Goal: Information Seeking & Learning: Check status

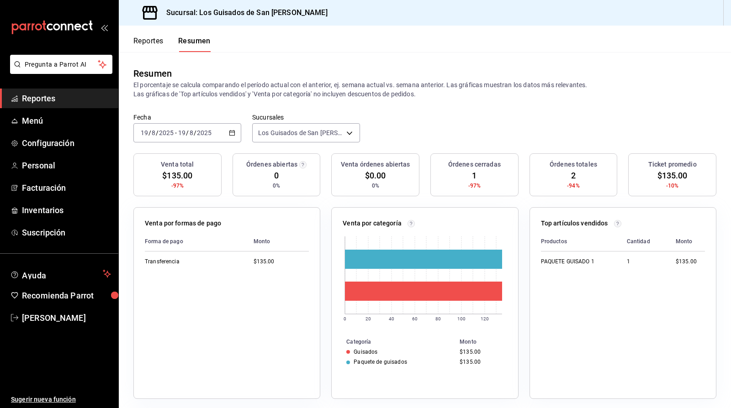
click at [63, 99] on span "Reportes" at bounding box center [66, 98] width 89 height 12
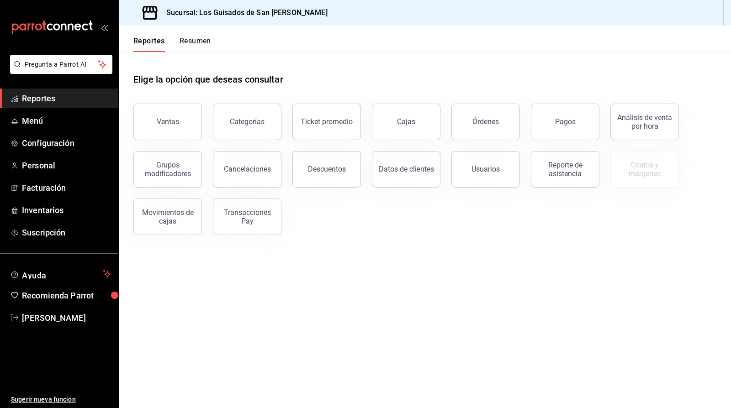
click at [191, 41] on button "Resumen" at bounding box center [196, 45] width 32 height 16
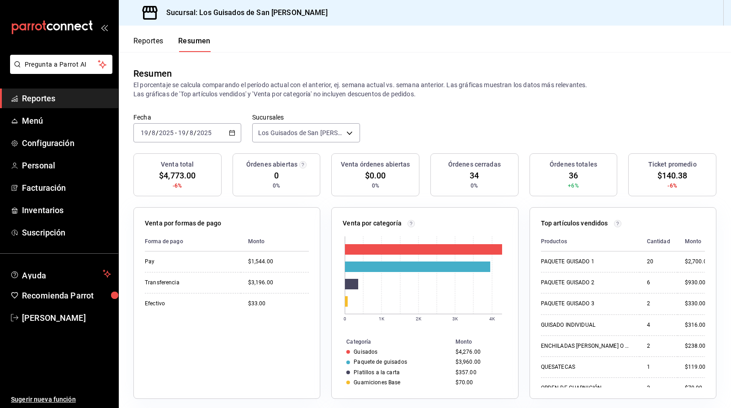
click at [153, 42] on button "Reportes" at bounding box center [148, 45] width 30 height 16
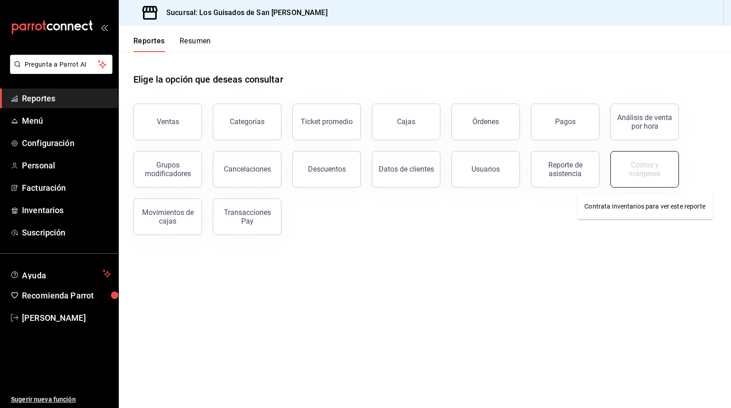
click at [662, 177] on button "Costos y márgenes" at bounding box center [644, 169] width 69 height 37
click at [0, 165] on link "Personal" at bounding box center [59, 166] width 118 height 20
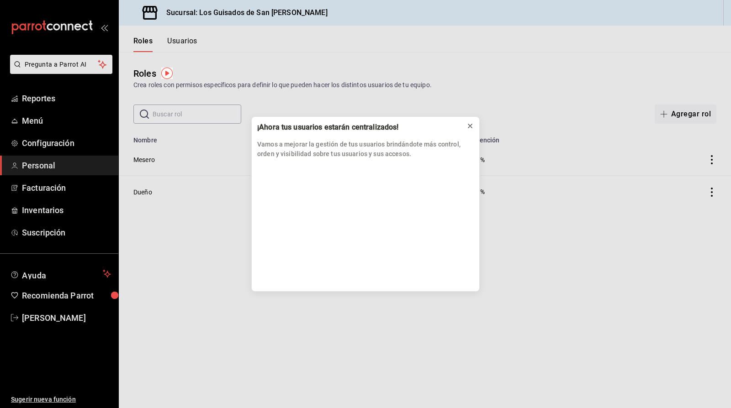
click at [467, 124] on icon at bounding box center [469, 125] width 7 height 7
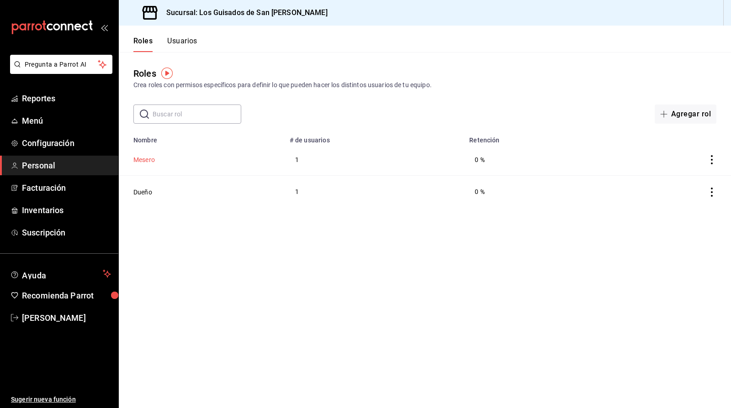
click at [139, 160] on button "Mesero" at bounding box center [143, 159] width 21 height 9
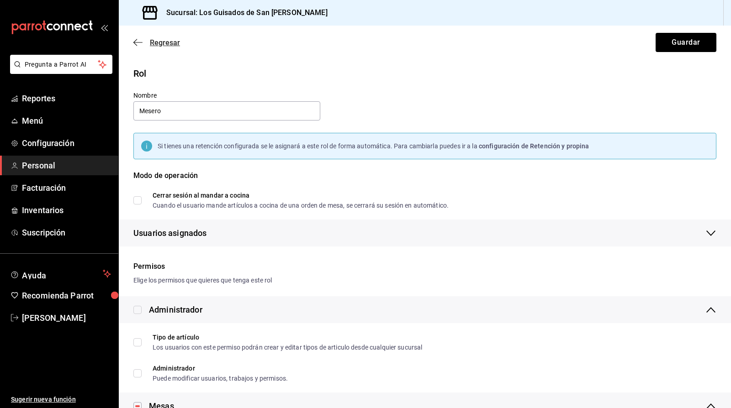
click at [141, 40] on icon "button" at bounding box center [137, 42] width 9 height 8
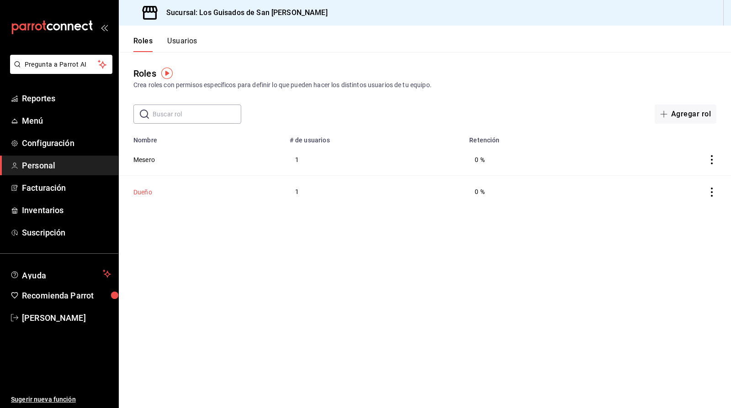
click at [138, 190] on button "Dueño" at bounding box center [142, 192] width 19 height 9
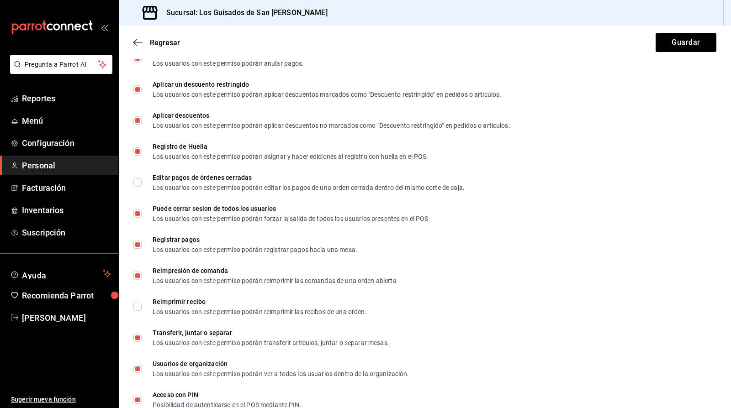
scroll to position [1567, 0]
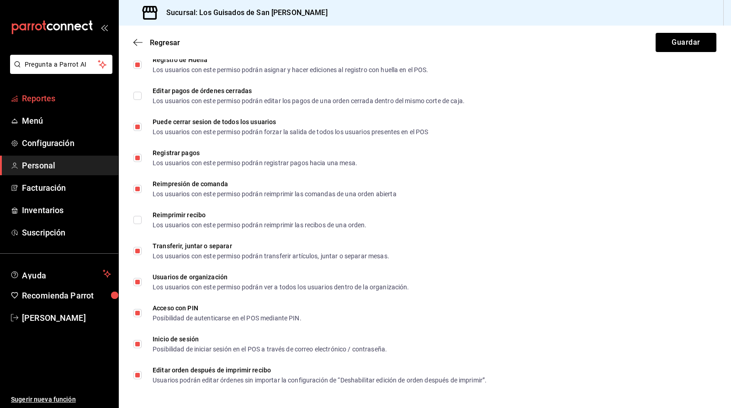
click at [67, 99] on span "Reportes" at bounding box center [66, 98] width 89 height 12
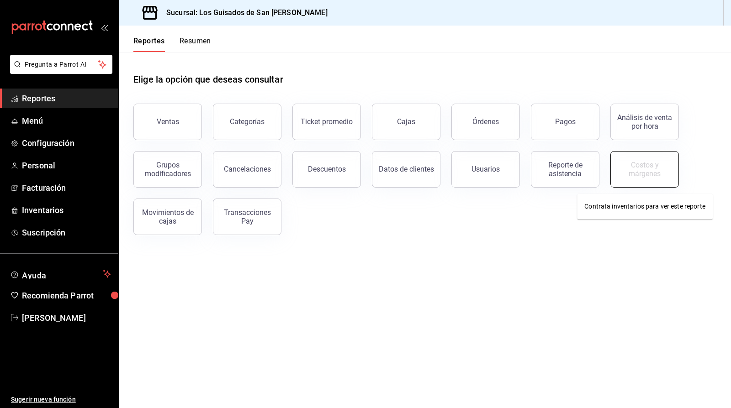
click at [646, 172] on div "Costos y márgenes" at bounding box center [644, 169] width 57 height 17
click at [663, 214] on body "Pregunta a Parrot AI Reportes Menú Configuración Personal Facturación Inventari…" at bounding box center [365, 204] width 731 height 408
click at [662, 212] on div "Ventas Categorías Ticket promedio Cajas Órdenes Pagos Análisis de venta por hor…" at bounding box center [419, 164] width 594 height 143
click at [645, 144] on div "Costos y márgenes" at bounding box center [638, 164] width 79 height 48
click at [645, 169] on div "Costos y márgenes" at bounding box center [644, 169] width 57 height 17
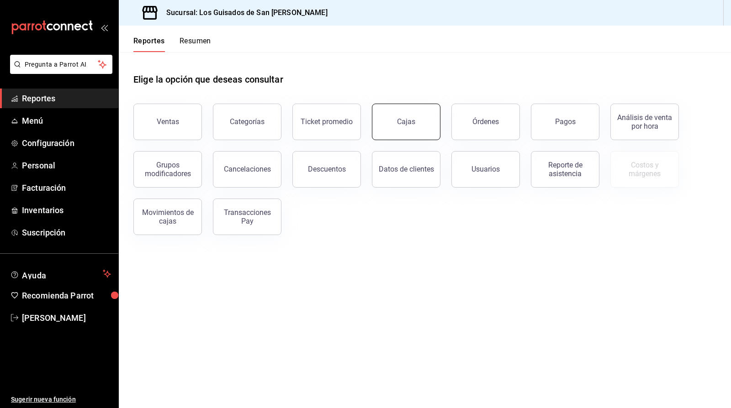
click at [429, 136] on button "Cajas" at bounding box center [406, 122] width 69 height 37
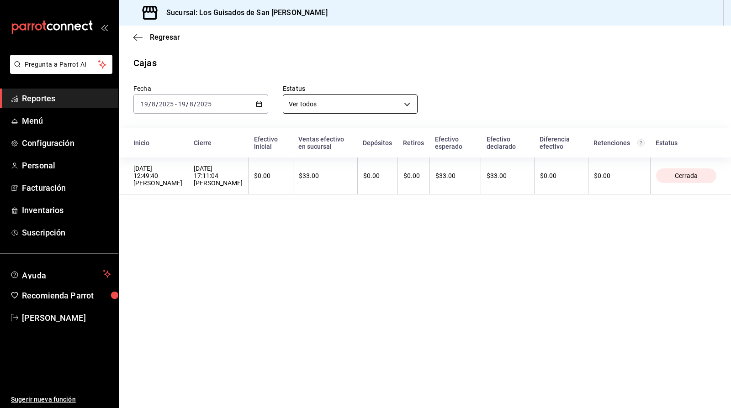
click at [376, 105] on body "Pregunta a Parrot AI Reportes Menú Configuración Personal Facturación Inventari…" at bounding box center [365, 204] width 731 height 408
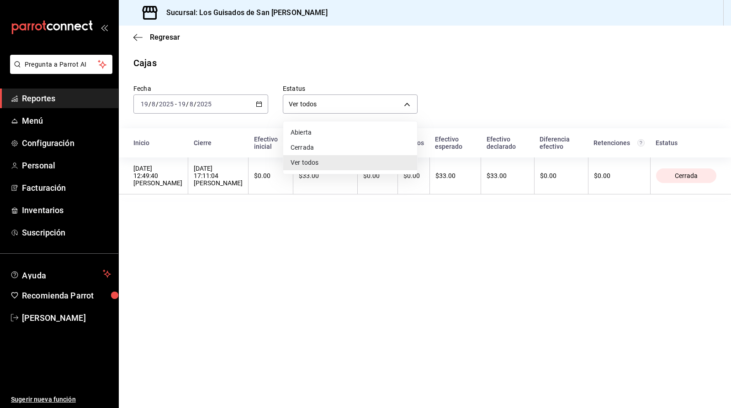
click at [330, 144] on li "Cerrada" at bounding box center [350, 147] width 134 height 15
type input "CLOSED"
click at [254, 111] on div "2025-08-19 19 / 8 / 2025 - 2025-08-19 19 / 8 / 2025" at bounding box center [200, 104] width 135 height 19
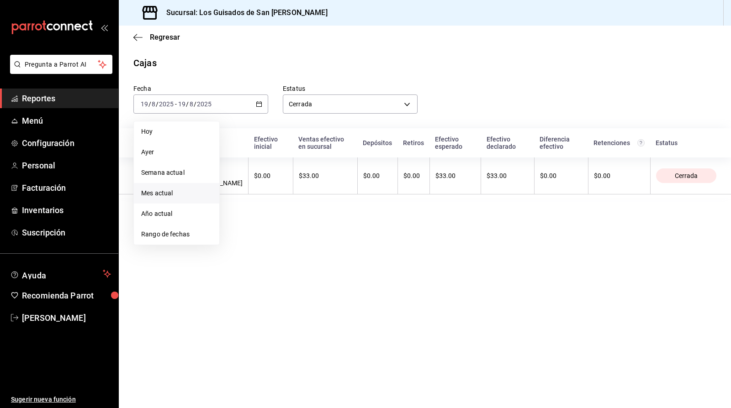
click at [172, 193] on span "Mes actual" at bounding box center [176, 194] width 71 height 10
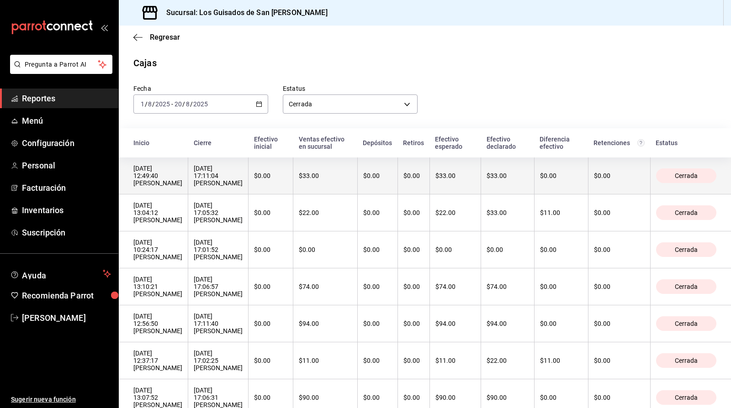
click at [243, 187] on div "19/08/2025 17:11:04 Diana Patricia Castillo Hernandez" at bounding box center [218, 176] width 49 height 22
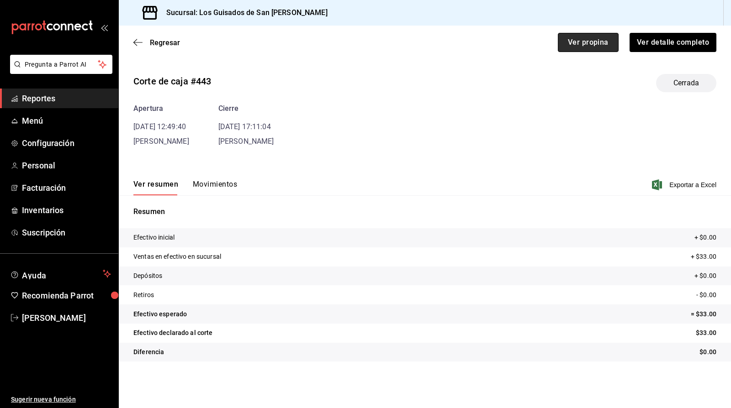
click at [587, 42] on button "Ver propina" at bounding box center [588, 42] width 61 height 19
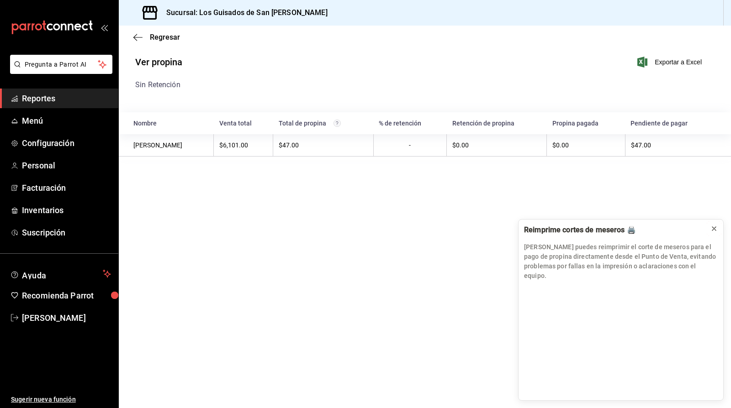
click at [682, 233] on icon at bounding box center [713, 228] width 7 height 7
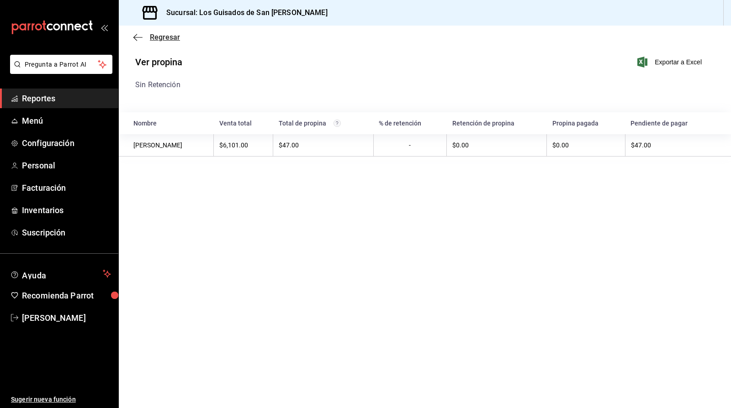
click at [161, 40] on span "Regresar" at bounding box center [165, 37] width 30 height 9
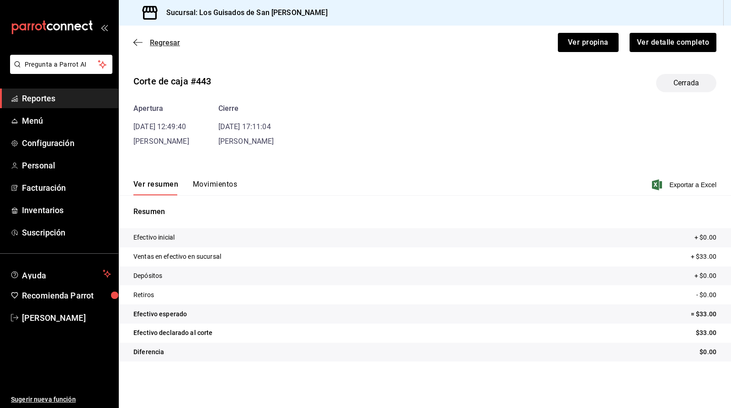
click at [141, 41] on icon "button" at bounding box center [137, 42] width 9 height 8
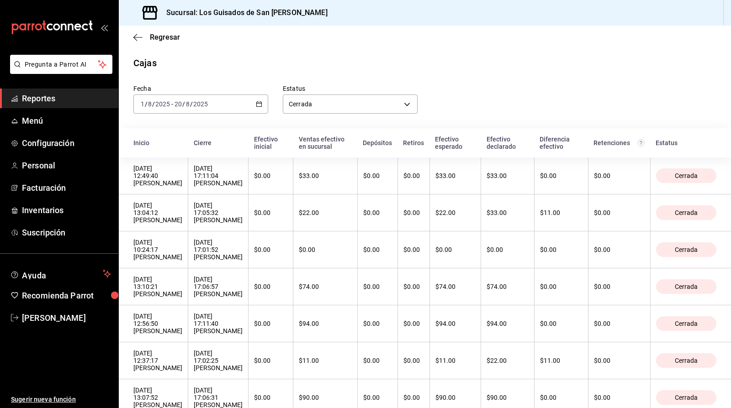
click at [259, 107] on div "[DATE] [DATE] - [DATE] [DATE]" at bounding box center [200, 104] width 135 height 19
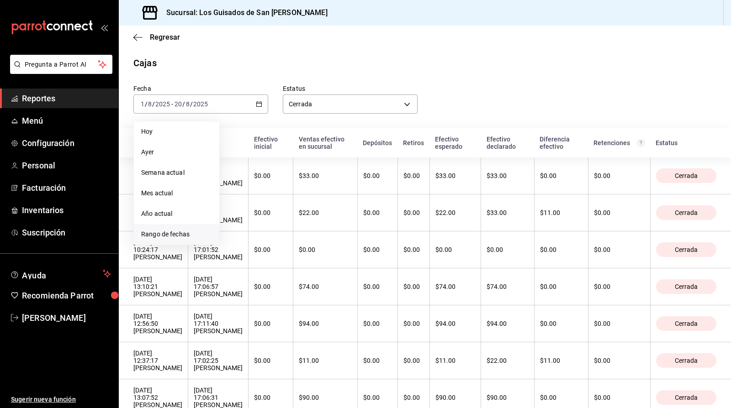
click at [176, 228] on li "Rango de fechas" at bounding box center [176, 234] width 85 height 21
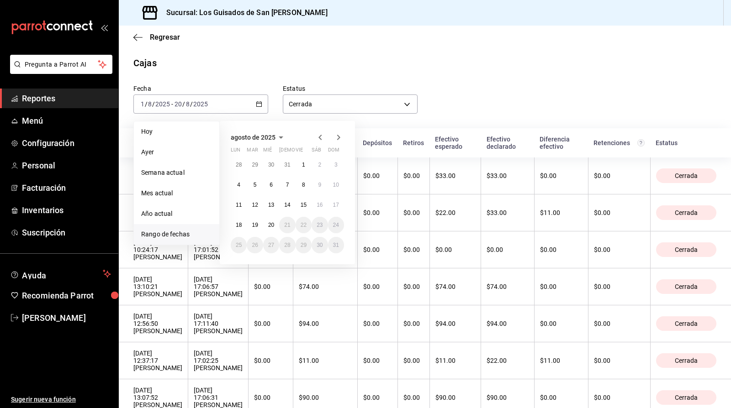
click at [321, 139] on icon "button" at bounding box center [319, 137] width 3 height 5
click at [258, 166] on button "1" at bounding box center [255, 165] width 16 height 16
click at [285, 244] on abbr "31" at bounding box center [287, 245] width 6 height 6
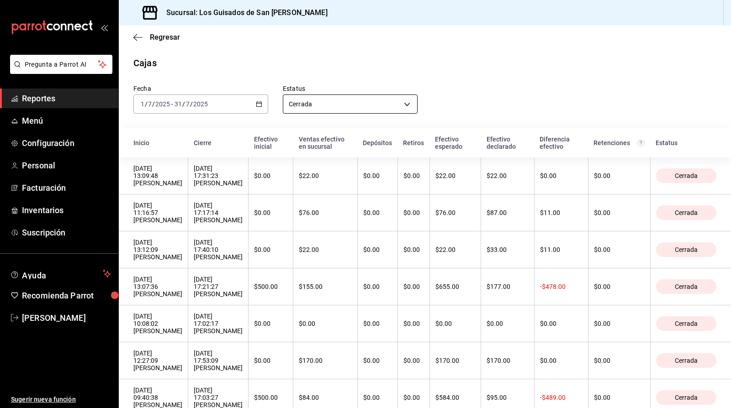
click at [378, 103] on body "Pregunta a Parrot AI Reportes Menú Configuración Personal Facturación Inventari…" at bounding box center [365, 204] width 731 height 408
click at [500, 85] on div at bounding box center [365, 204] width 731 height 408
click at [51, 100] on span "Reportes" at bounding box center [66, 98] width 89 height 12
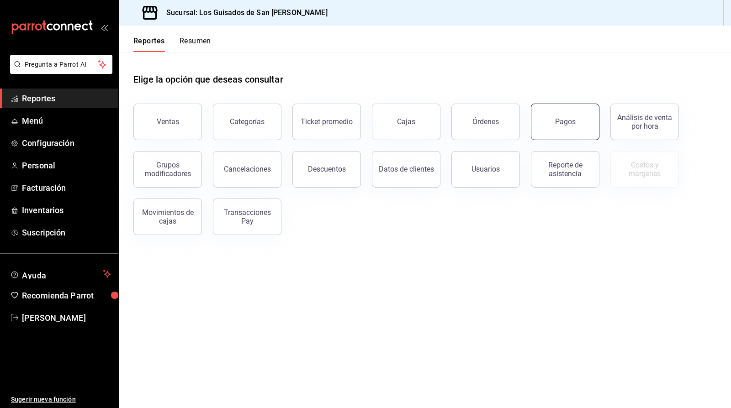
click at [582, 132] on button "Pagos" at bounding box center [565, 122] width 69 height 37
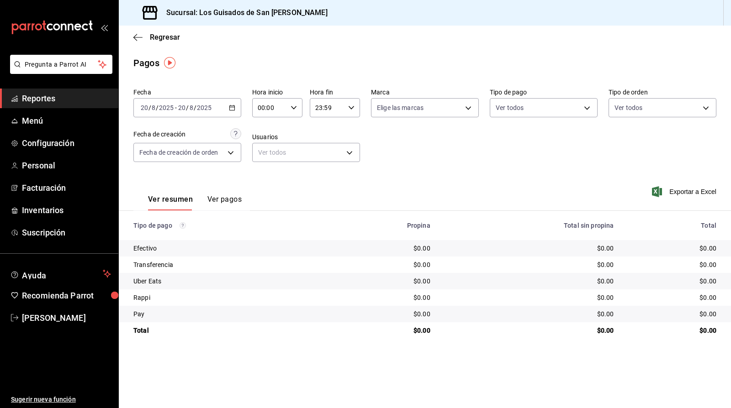
click at [198, 111] on input "2025" at bounding box center [204, 107] width 16 height 7
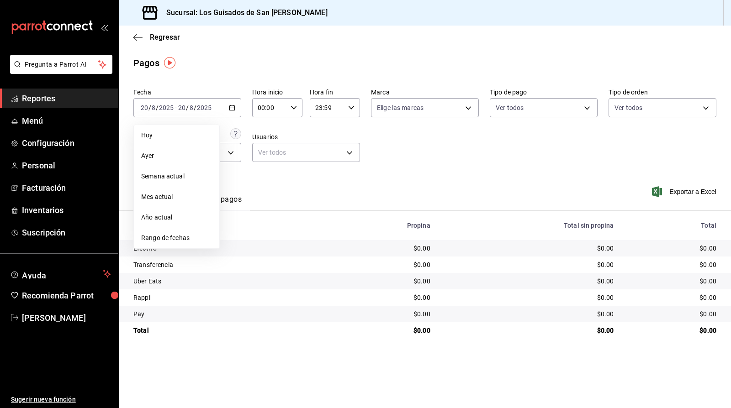
click at [172, 184] on li "Semana actual" at bounding box center [176, 176] width 85 height 21
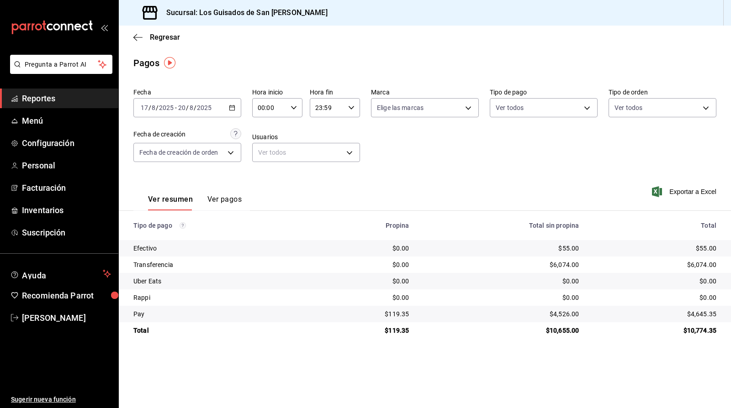
click at [216, 109] on div "2025-08-17 17 / 8 / 2025 - 2025-08-20 20 / 8 / 2025" at bounding box center [187, 107] width 108 height 19
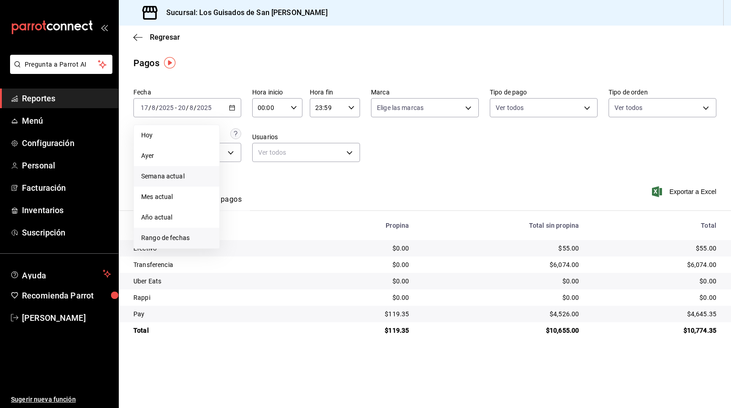
click at [173, 237] on span "Rango de fechas" at bounding box center [176, 238] width 71 height 10
click at [180, 194] on span "Mes actual" at bounding box center [176, 197] width 71 height 10
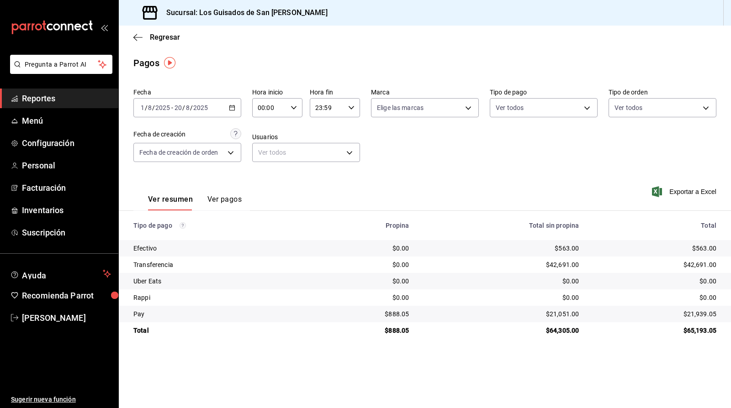
click at [175, 101] on div "[DATE] [DATE] - [DATE] [DATE]" at bounding box center [187, 107] width 108 height 19
click at [174, 156] on span "Ayer" at bounding box center [176, 156] width 71 height 10
click at [146, 35] on span "Regresar" at bounding box center [156, 37] width 47 height 9
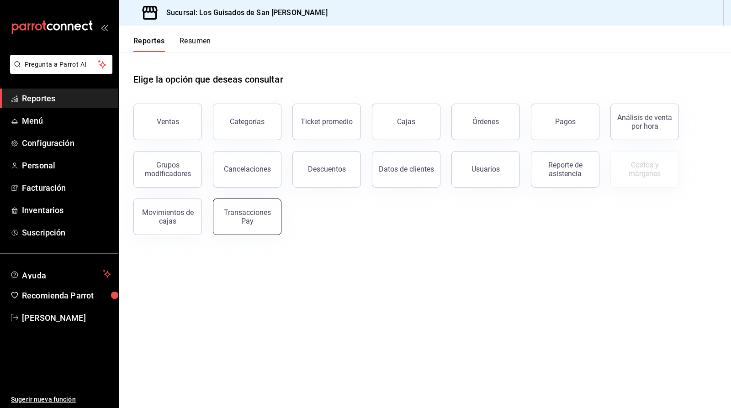
click at [262, 224] on div "Transacciones Pay" at bounding box center [247, 216] width 57 height 17
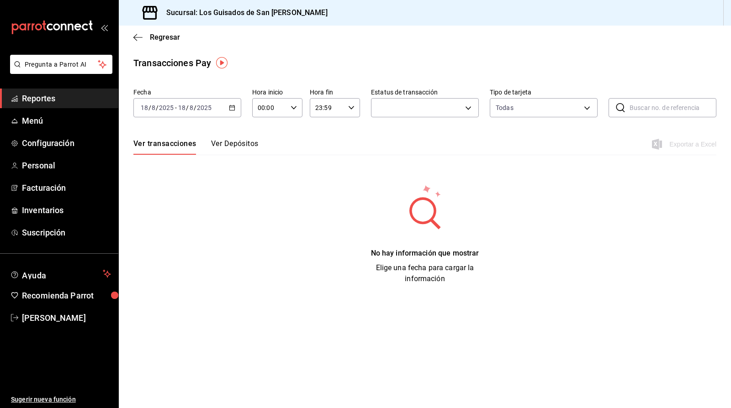
click at [233, 108] on icon "button" at bounding box center [232, 108] width 6 height 6
click at [162, 131] on span "Hoy" at bounding box center [176, 136] width 71 height 10
click at [190, 103] on div "2025-08-19 19 / 8 / 2025 - 2025-08-19 19 / 8 / 2025" at bounding box center [187, 107] width 108 height 19
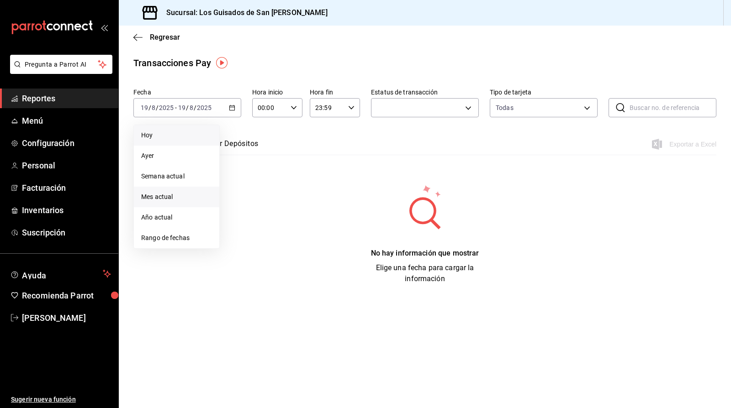
click at [187, 195] on span "Mes actual" at bounding box center [176, 197] width 71 height 10
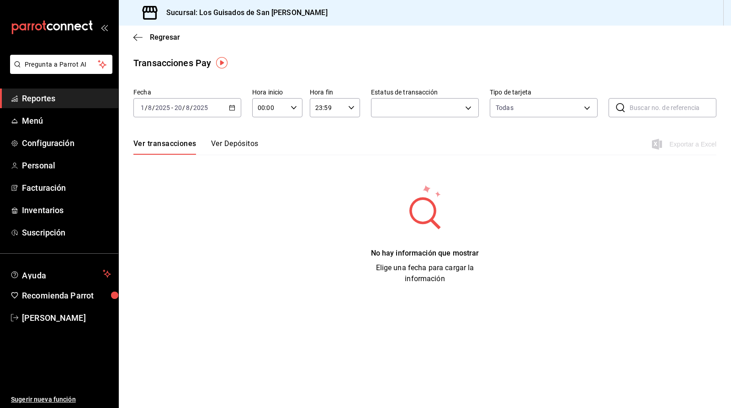
click at [181, 148] on button "Ver transacciones" at bounding box center [164, 147] width 63 height 16
click at [266, 143] on div "Ver transacciones Ver Depósitos Exportar a Excel" at bounding box center [424, 141] width 583 height 26
click at [255, 148] on button "Ver Depósitos" at bounding box center [235, 147] width 48 height 16
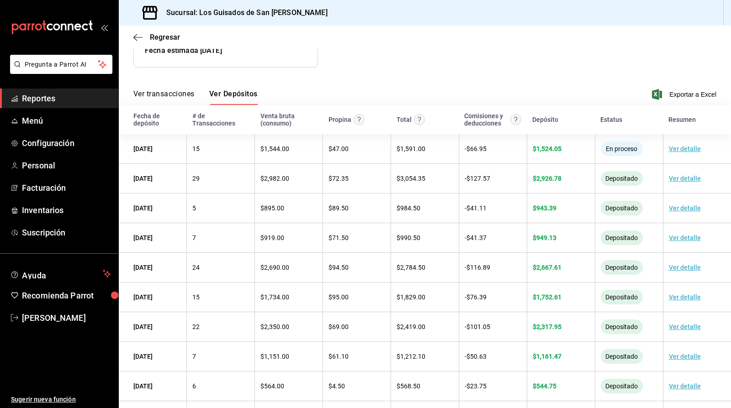
scroll to position [177, 0]
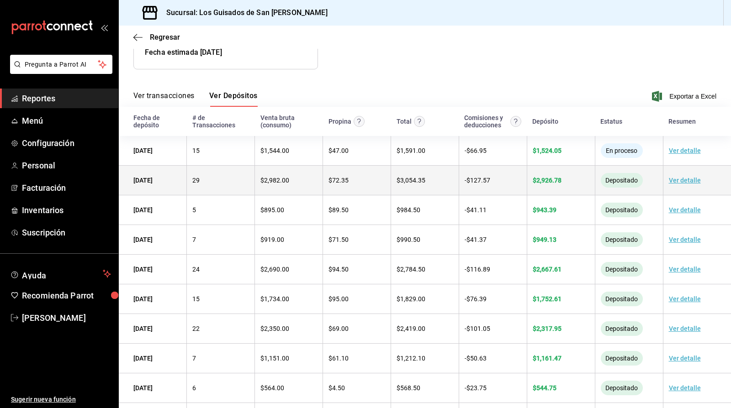
click at [676, 181] on link "Ver detalle" at bounding box center [685, 180] width 32 height 7
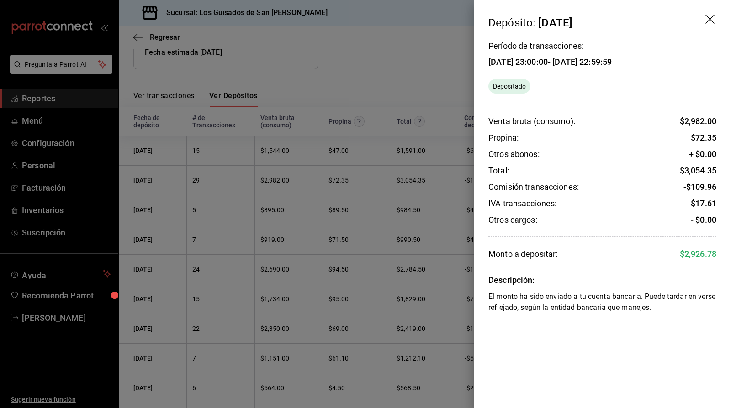
click at [682, 21] on icon "drag" at bounding box center [710, 20] width 11 height 11
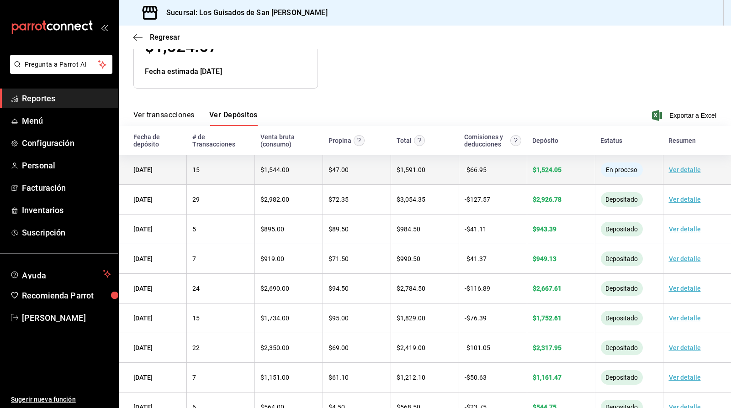
scroll to position [147, 0]
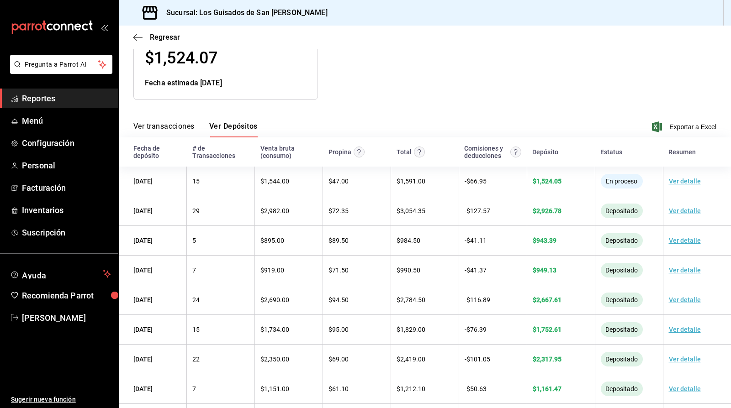
click at [525, 79] on div at bounding box center [467, 45] width 299 height 110
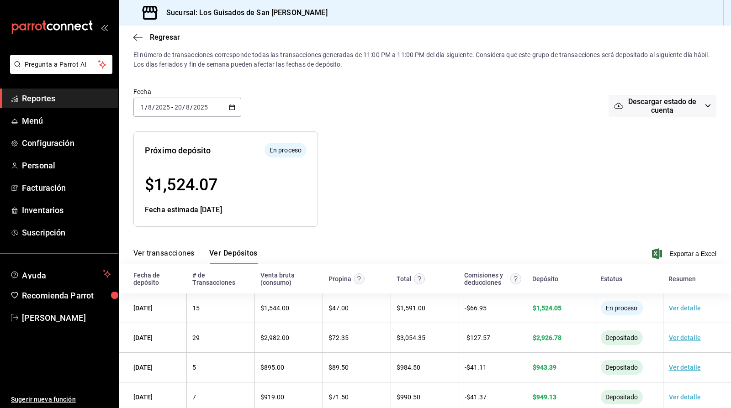
scroll to position [17, 0]
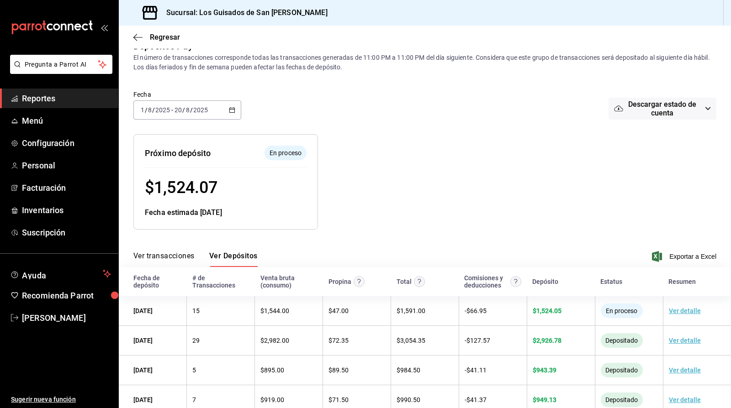
click at [672, 113] on span "Descargar estado de cuenta" at bounding box center [662, 108] width 78 height 17
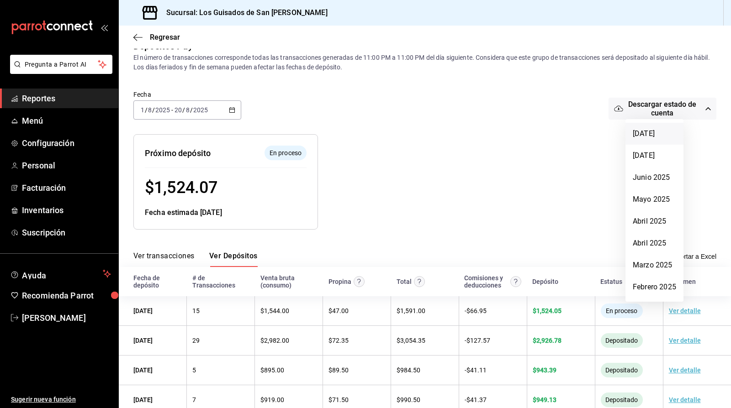
click at [665, 138] on li "[DATE]" at bounding box center [654, 134] width 58 height 22
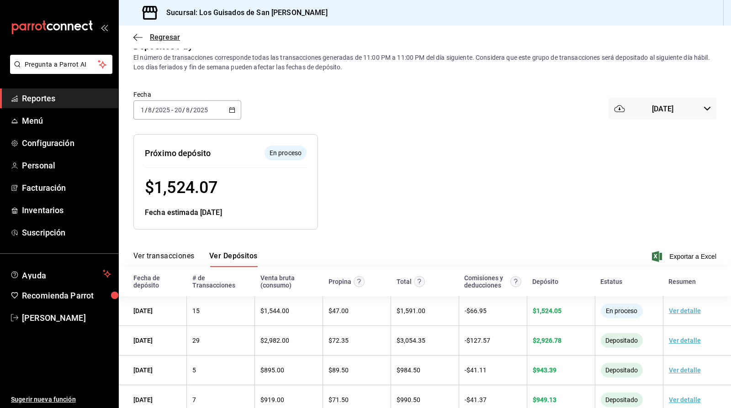
click at [139, 40] on icon "button" at bounding box center [137, 37] width 9 height 8
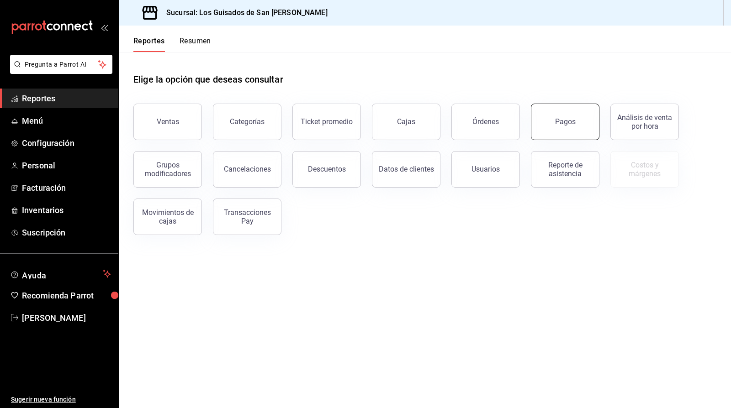
click at [593, 107] on button "Pagos" at bounding box center [565, 122] width 69 height 37
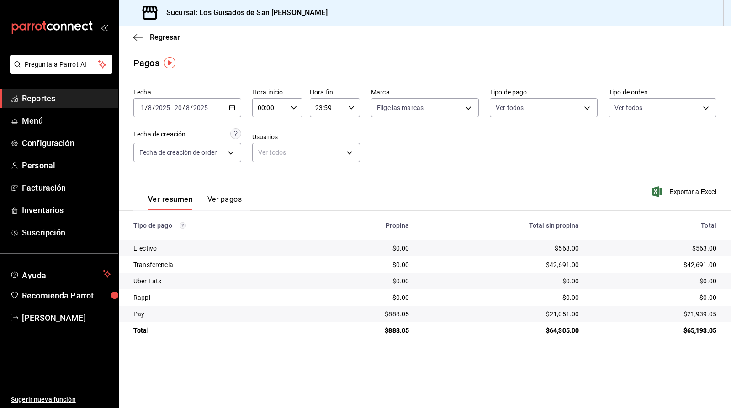
click at [238, 203] on button "Ver pagos" at bounding box center [224, 203] width 34 height 16
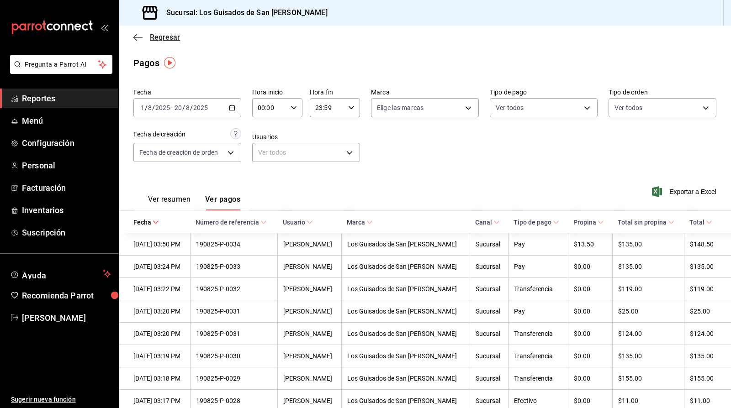
click at [137, 41] on icon "button" at bounding box center [137, 37] width 9 height 8
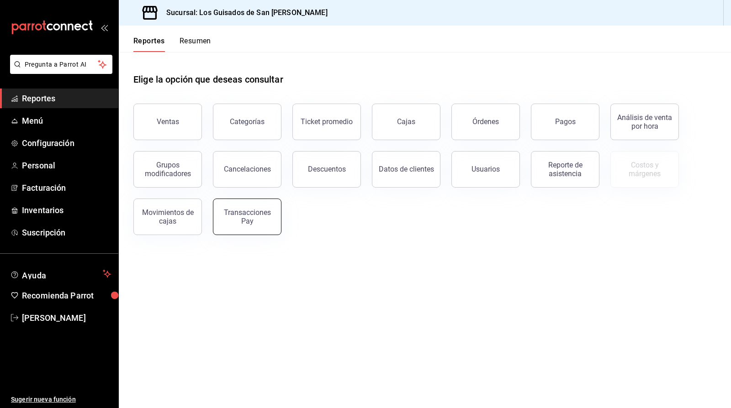
click at [253, 221] on div "Transacciones Pay" at bounding box center [247, 216] width 57 height 17
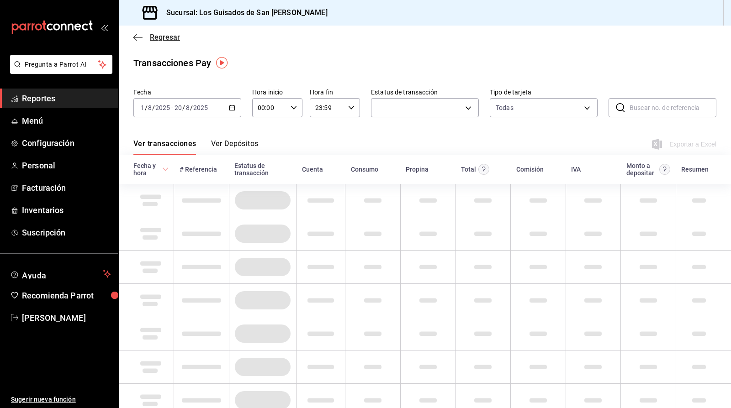
click at [150, 39] on span "Regresar" at bounding box center [165, 37] width 30 height 9
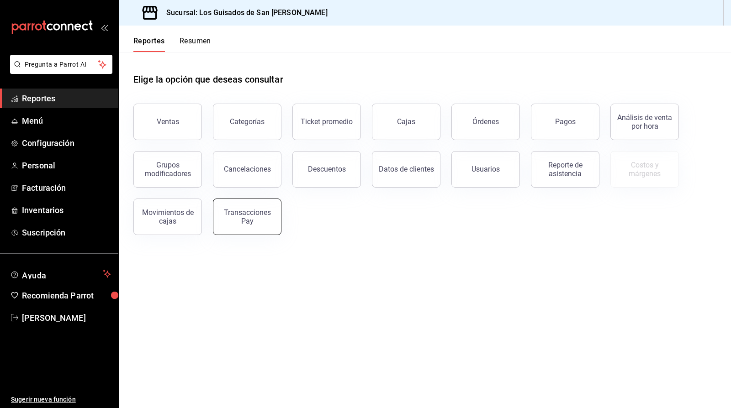
click at [230, 218] on div "Transacciones Pay" at bounding box center [247, 216] width 57 height 17
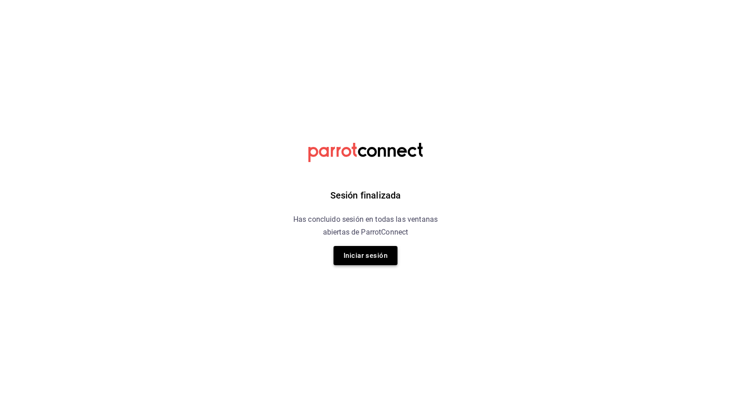
click at [365, 256] on button "Iniciar sesión" at bounding box center [365, 255] width 64 height 19
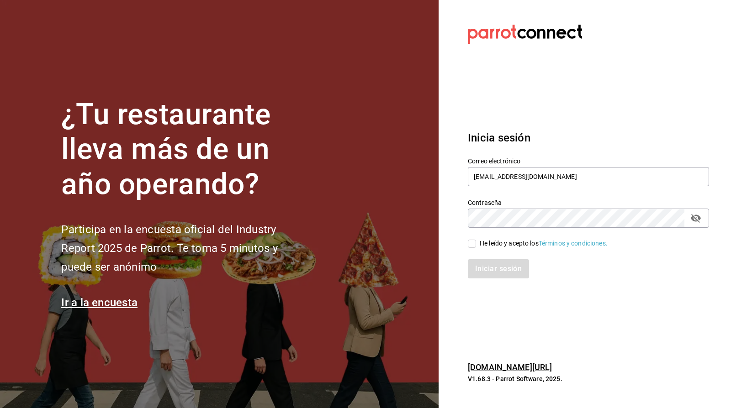
click at [468, 240] on input "He leído y acepto los Términos y condiciones." at bounding box center [472, 244] width 8 height 8
checkbox input "true"
click at [485, 268] on button "Iniciar sesión" at bounding box center [499, 268] width 62 height 19
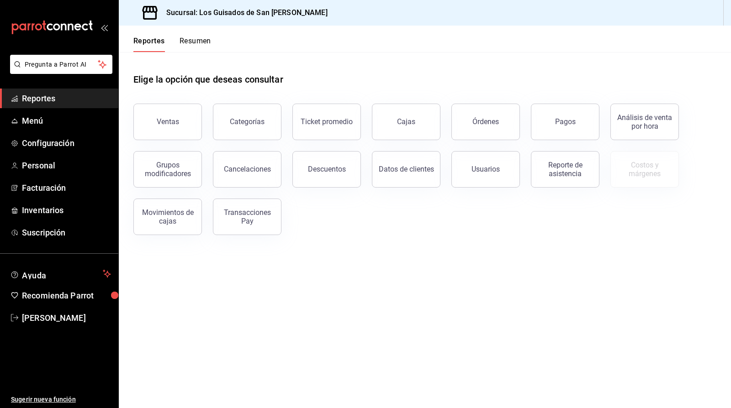
drag, startPoint x: 541, startPoint y: 124, endPoint x: 551, endPoint y: 127, distance: 10.1
click at [542, 124] on button "Pagos" at bounding box center [565, 122] width 69 height 37
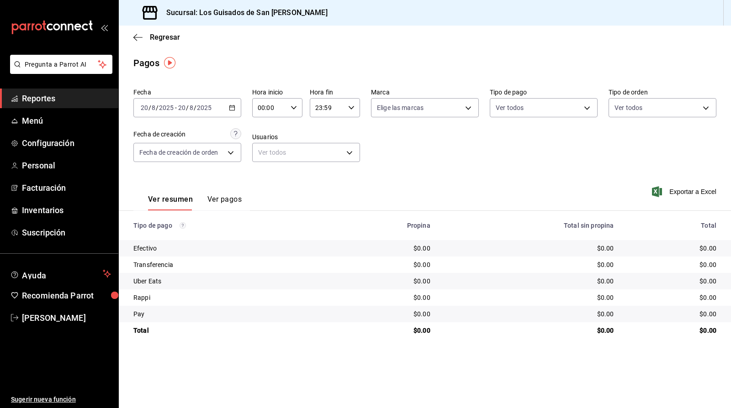
click at [215, 111] on div "[DATE] [DATE] - [DATE] [DATE]" at bounding box center [187, 107] width 108 height 19
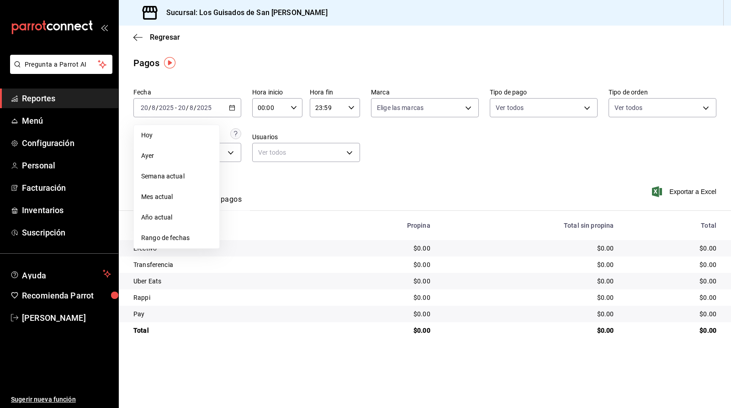
drag, startPoint x: 180, startPoint y: 200, endPoint x: 249, endPoint y: 194, distance: 70.1
click at [179, 200] on span "Mes actual" at bounding box center [176, 197] width 71 height 10
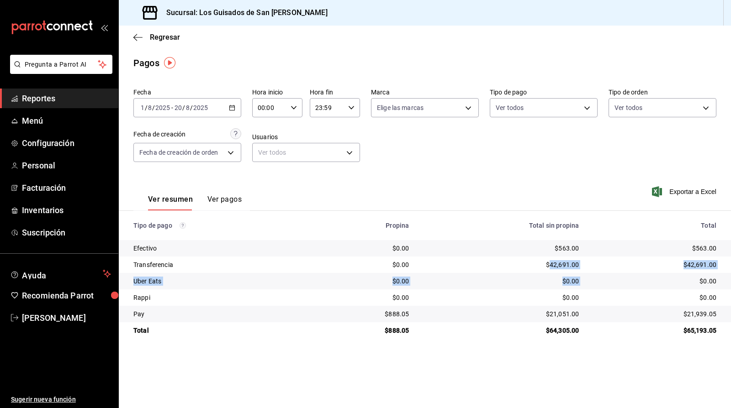
drag, startPoint x: 548, startPoint y: 263, endPoint x: 605, endPoint y: 275, distance: 58.4
click at [605, 275] on tbody "Efectivo $0.00 $563.00 $563.00 Transferencia $0.00 $42,691.00 $42,691.00 Uber E…" at bounding box center [425, 289] width 612 height 99
click at [580, 261] on td "$42,691.00" at bounding box center [501, 265] width 170 height 16
drag, startPoint x: 538, startPoint y: 263, endPoint x: 594, endPoint y: 263, distance: 56.2
click at [594, 263] on tr "Transferencia $0.00 $42,691.00 $42,691.00" at bounding box center [425, 265] width 612 height 16
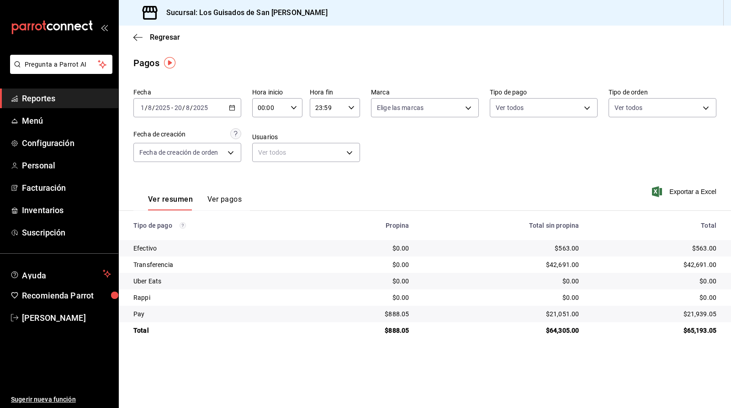
click at [528, 247] on div "$563.00" at bounding box center [500, 248] width 155 height 9
click at [139, 40] on icon "button" at bounding box center [137, 37] width 9 height 8
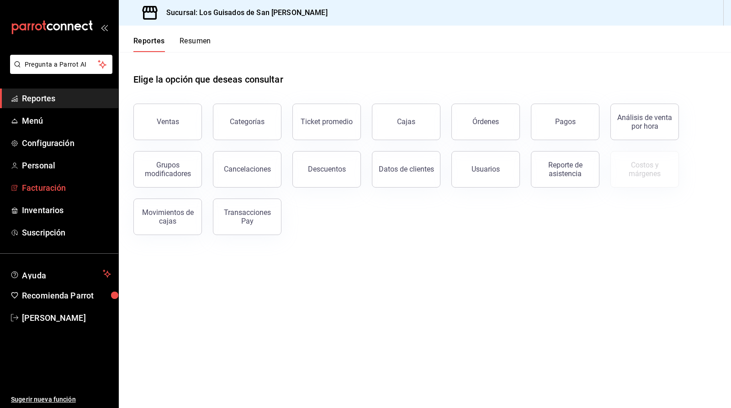
click at [48, 193] on span "Facturación" at bounding box center [66, 188] width 89 height 12
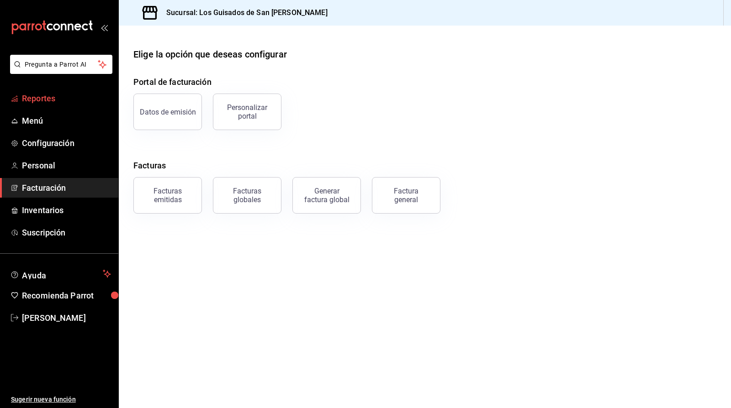
click at [43, 98] on span "Reportes" at bounding box center [66, 98] width 89 height 12
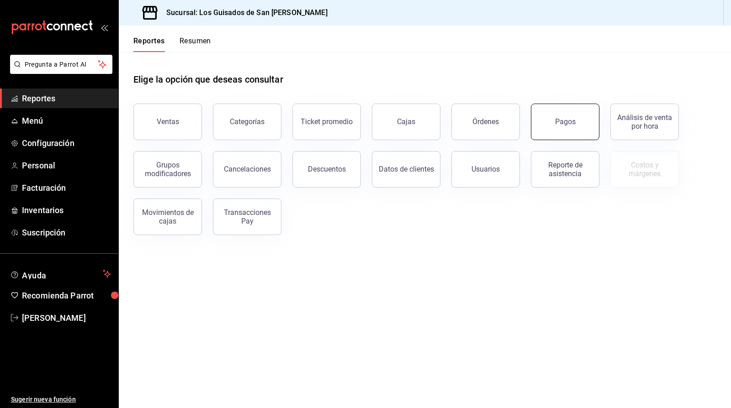
click at [571, 125] on div "Pagos" at bounding box center [565, 121] width 21 height 9
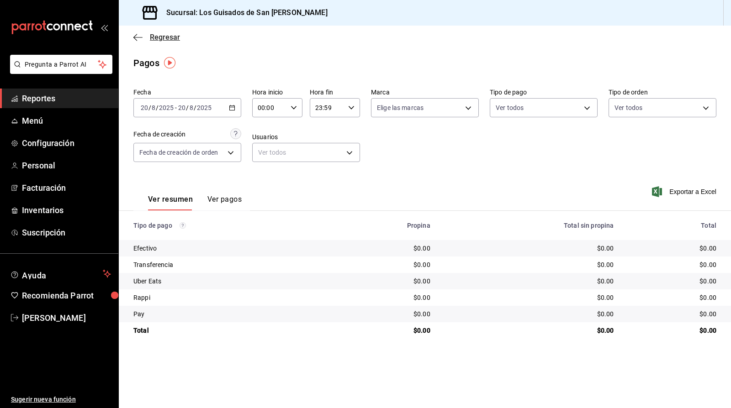
click at [160, 38] on span "Regresar" at bounding box center [165, 37] width 30 height 9
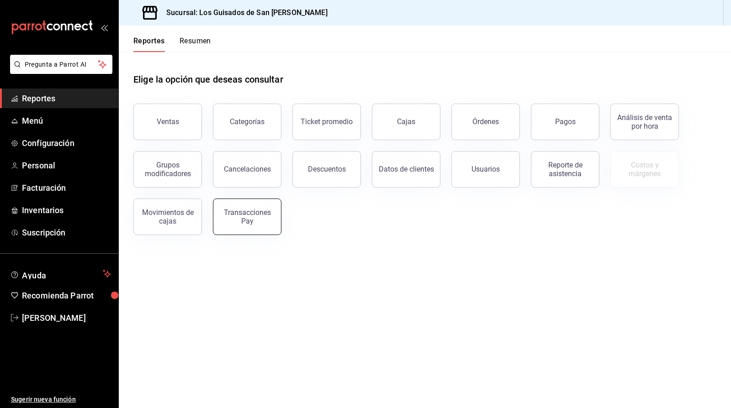
click at [233, 217] on div "Transacciones Pay" at bounding box center [247, 216] width 57 height 17
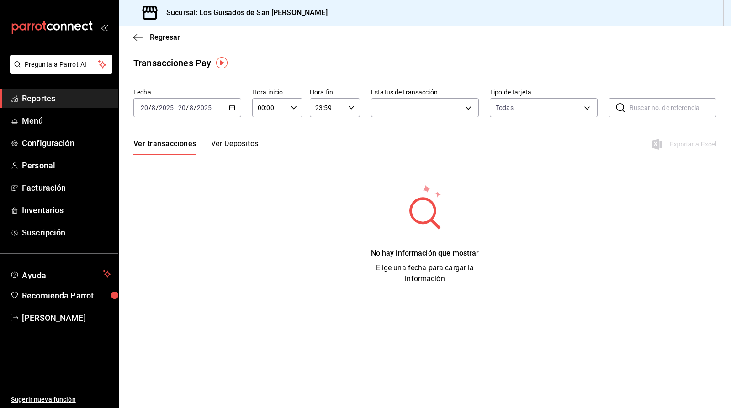
click at [238, 141] on button "Ver Depósitos" at bounding box center [235, 147] width 48 height 16
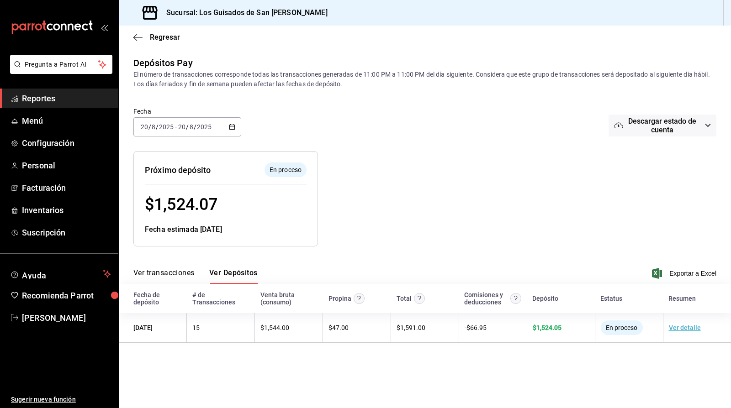
click at [144, 43] on div "Regresar" at bounding box center [425, 37] width 612 height 23
click at [137, 37] on icon "button" at bounding box center [137, 37] width 9 height 8
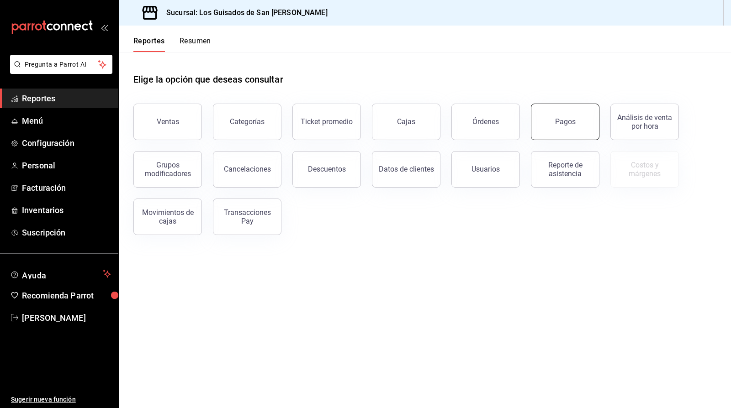
click at [577, 129] on button "Pagos" at bounding box center [565, 122] width 69 height 37
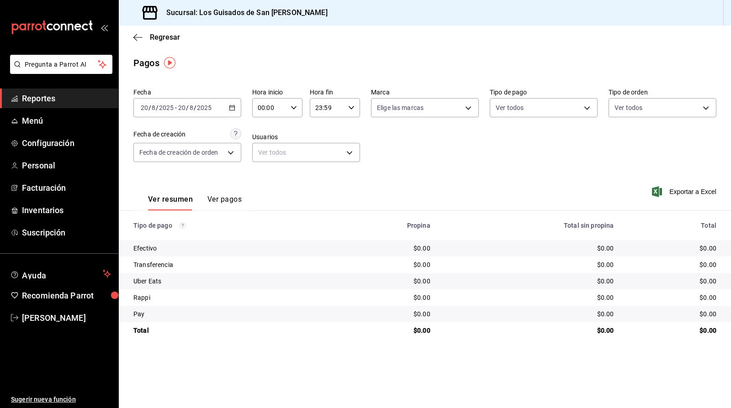
click at [139, 42] on div "Regresar" at bounding box center [425, 37] width 612 height 23
click at [152, 37] on span "Regresar" at bounding box center [165, 37] width 30 height 9
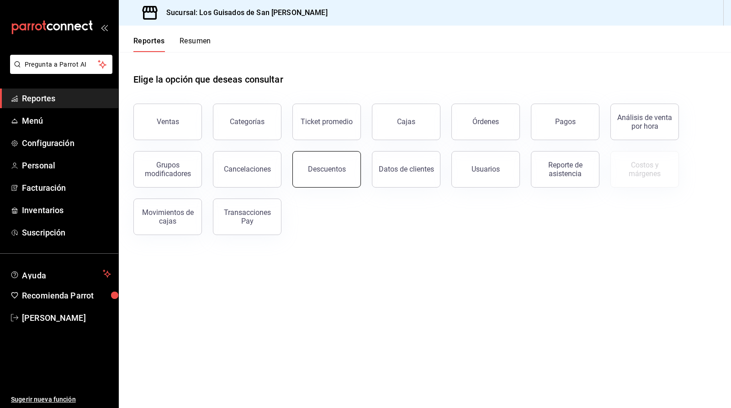
click at [342, 169] on div "Descuentos" at bounding box center [327, 169] width 38 height 9
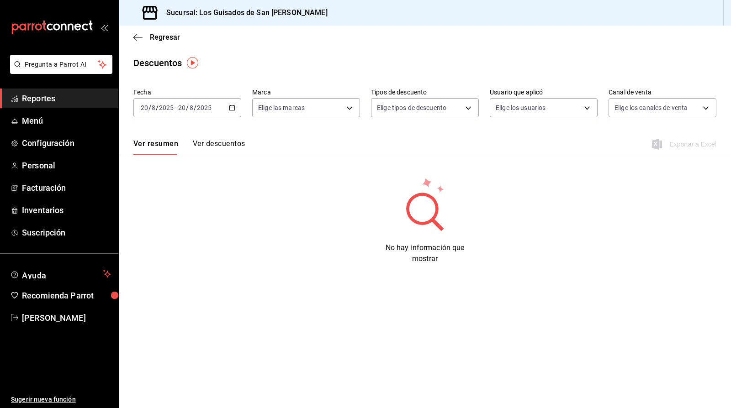
click at [212, 139] on button "Ver descuentos" at bounding box center [219, 147] width 52 height 16
click at [158, 144] on button "Ver resumen" at bounding box center [154, 147] width 42 height 16
click at [447, 107] on body "Pregunta a Parrot AI Reportes Menú Configuración Personal Facturación Inventari…" at bounding box center [365, 204] width 731 height 408
click at [514, 157] on div at bounding box center [365, 204] width 731 height 408
click at [421, 201] on circle at bounding box center [422, 209] width 26 height 26
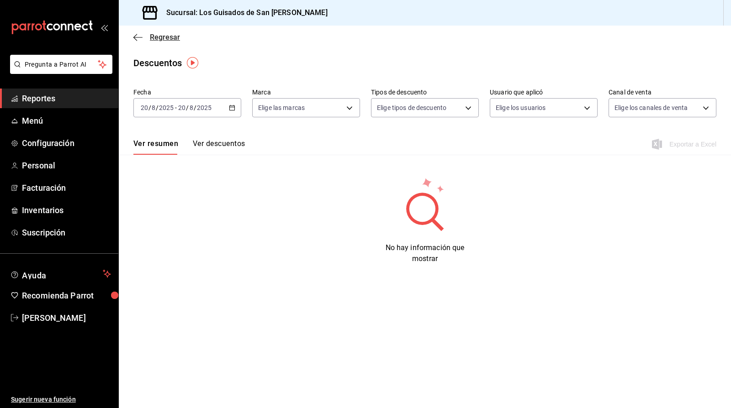
click at [144, 39] on span "Regresar" at bounding box center [156, 37] width 47 height 9
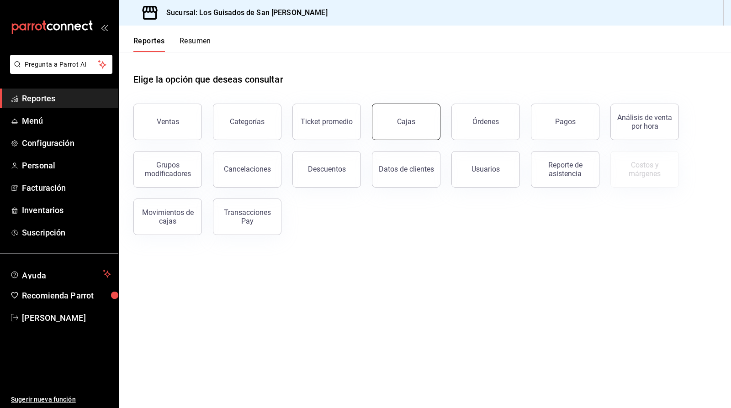
click at [386, 119] on button "Cajas" at bounding box center [406, 122] width 69 height 37
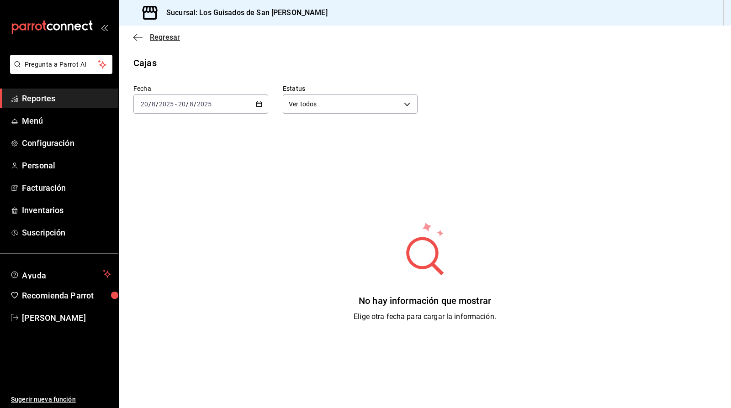
drag, startPoint x: 142, startPoint y: 45, endPoint x: 138, endPoint y: 39, distance: 6.3
click at [141, 45] on div "Regresar" at bounding box center [425, 37] width 612 height 23
click at [137, 38] on icon "button" at bounding box center [137, 37] width 9 height 8
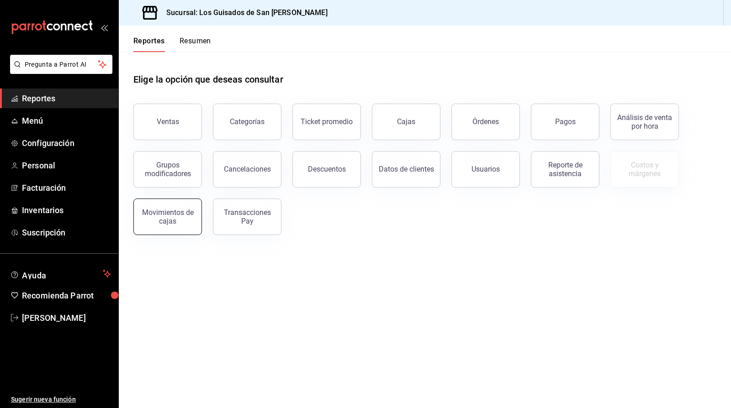
click at [196, 217] on button "Movimientos de cajas" at bounding box center [167, 217] width 69 height 37
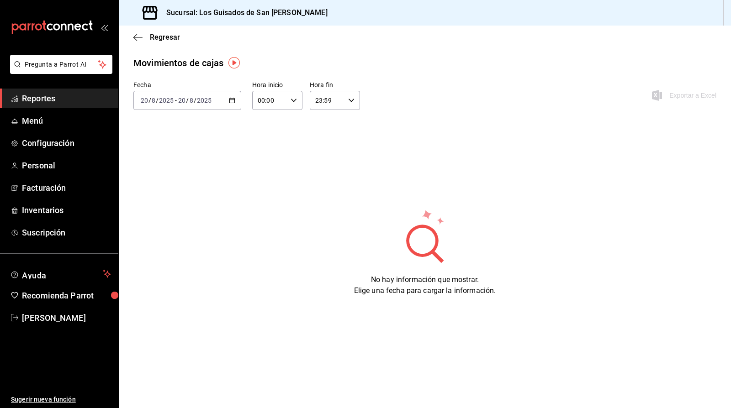
click at [141, 42] on div "Regresar" at bounding box center [425, 37] width 612 height 23
click at [138, 37] on icon "button" at bounding box center [137, 37] width 9 height 8
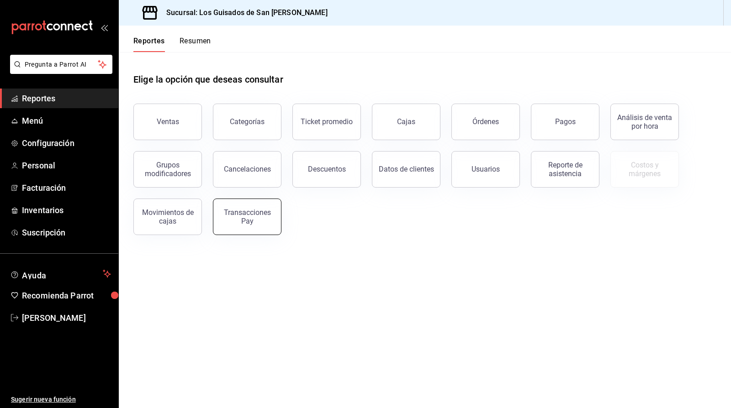
click at [257, 207] on button "Transacciones Pay" at bounding box center [247, 217] width 69 height 37
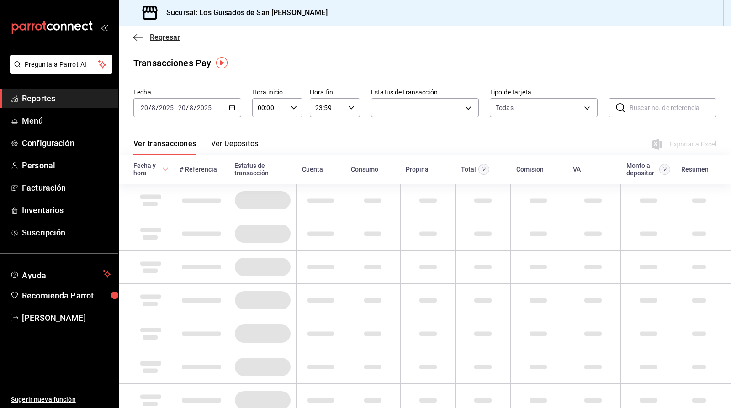
click at [149, 39] on span "Regresar" at bounding box center [156, 37] width 47 height 9
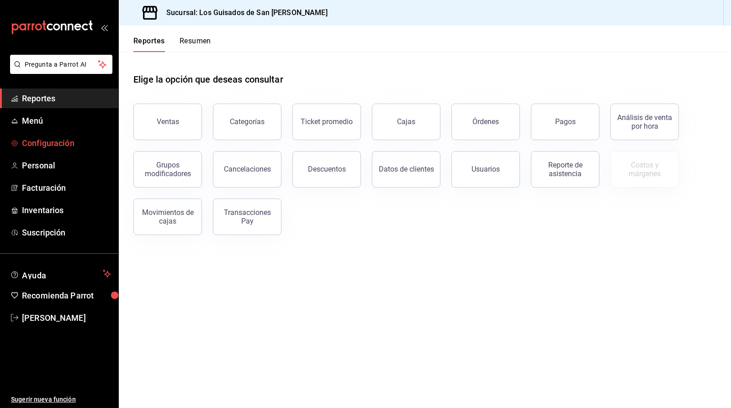
click at [55, 144] on span "Configuración" at bounding box center [66, 143] width 89 height 12
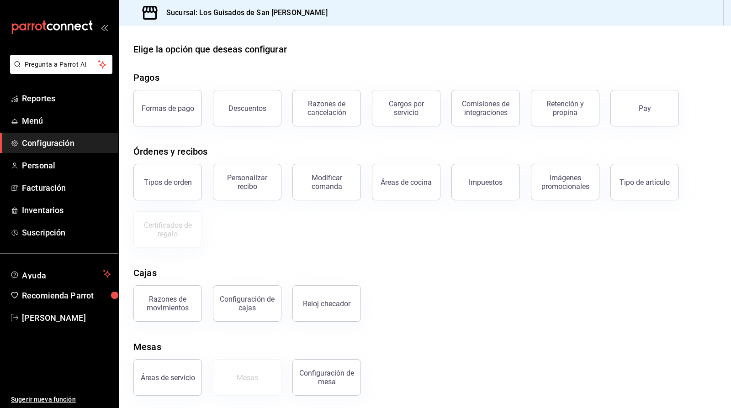
scroll to position [7, 0]
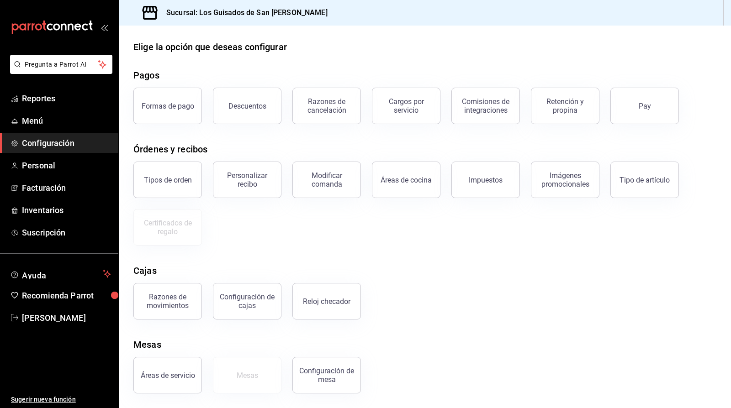
click at [236, 105] on div "Descuentos" at bounding box center [247, 106] width 38 height 9
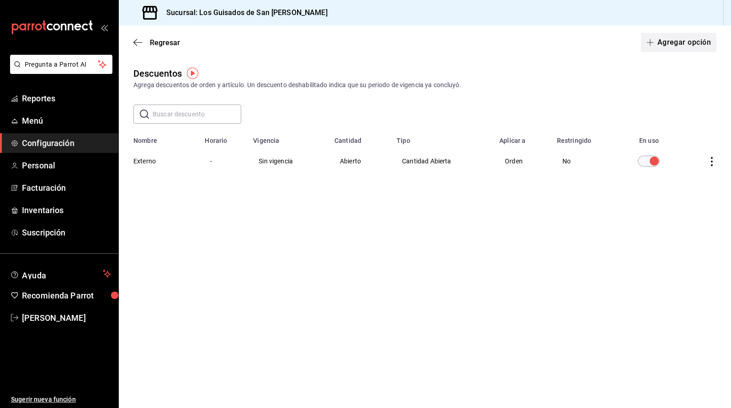
click at [672, 40] on button "Agregar opción" at bounding box center [678, 42] width 75 height 19
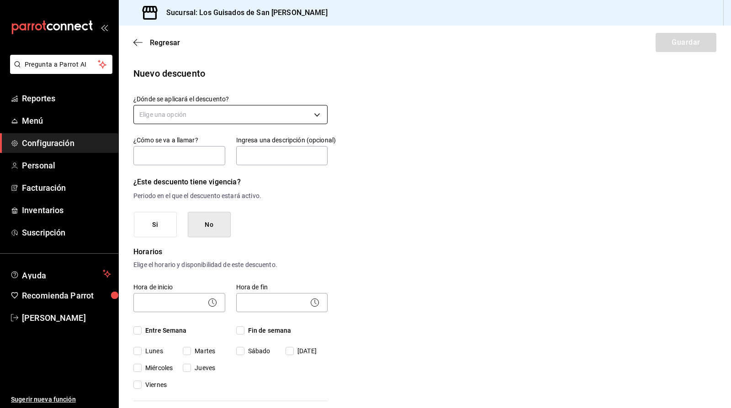
click at [247, 119] on body "Pregunta a Parrot AI Reportes Menú Configuración Personal Facturación Inventari…" at bounding box center [365, 204] width 731 height 408
click at [391, 154] on div at bounding box center [365, 204] width 731 height 408
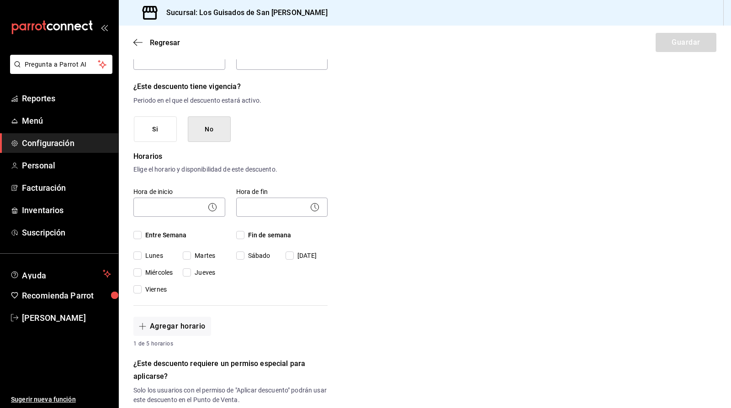
scroll to position [354, 0]
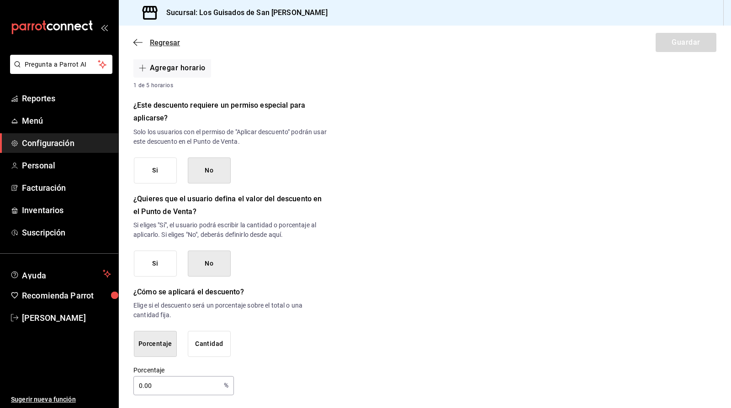
click at [147, 45] on span "Regresar" at bounding box center [156, 42] width 47 height 9
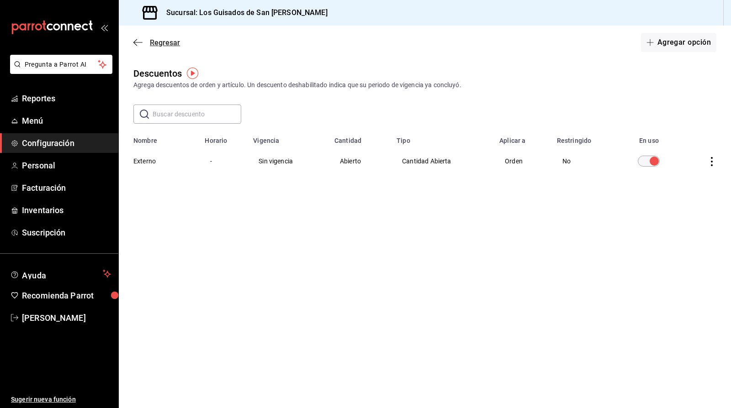
click at [154, 42] on span "Regresar" at bounding box center [165, 42] width 30 height 9
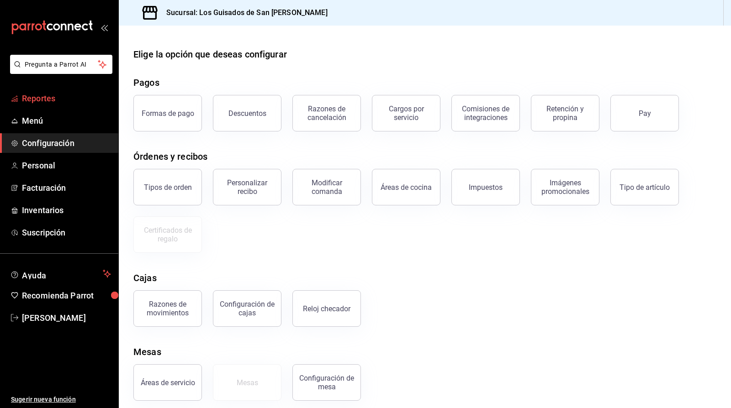
click at [41, 93] on span "Reportes" at bounding box center [66, 98] width 89 height 12
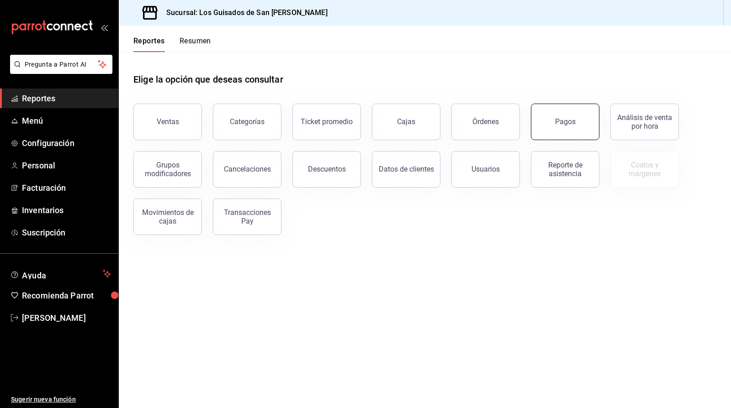
click at [550, 128] on button "Pagos" at bounding box center [565, 122] width 69 height 37
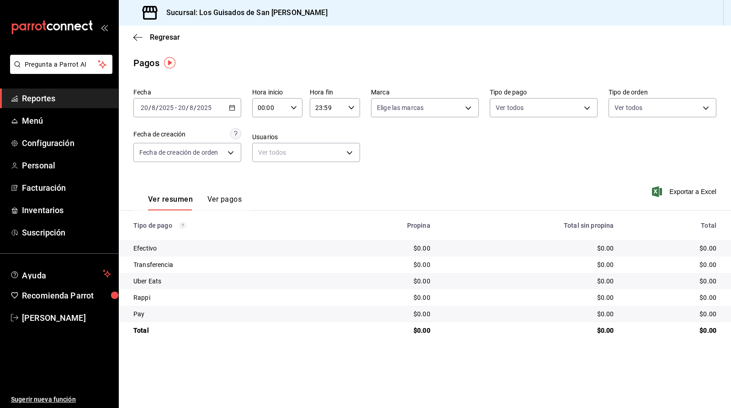
click at [234, 201] on button "Ver pagos" at bounding box center [224, 203] width 34 height 16
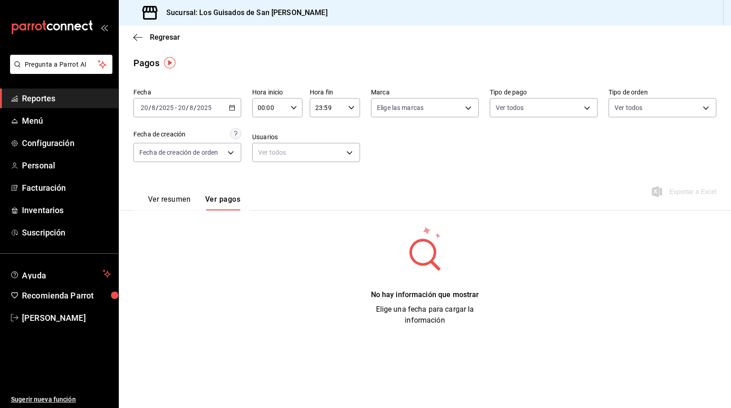
click at [234, 113] on div "[DATE] [DATE] - [DATE] [DATE]" at bounding box center [187, 107] width 108 height 19
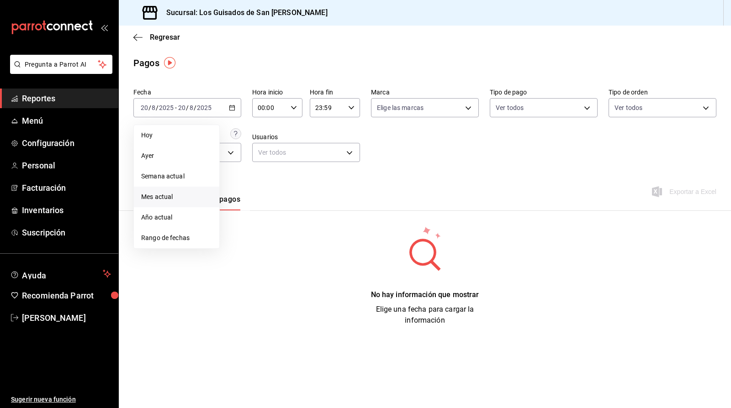
click at [191, 202] on li "Mes actual" at bounding box center [176, 197] width 85 height 21
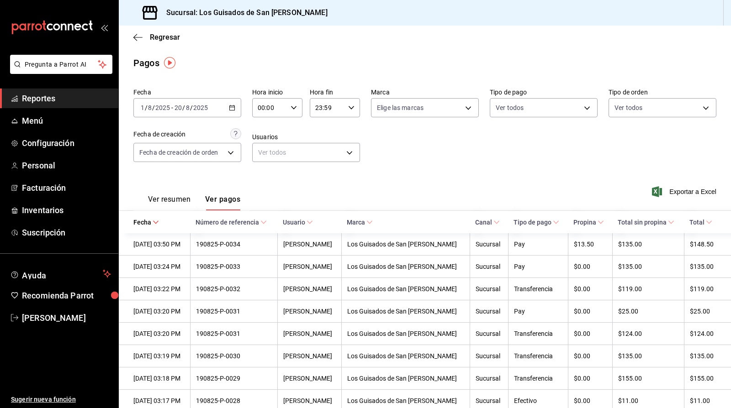
click at [603, 229] on th "Propina" at bounding box center [590, 222] width 44 height 22
click at [603, 224] on \(Stroke\) at bounding box center [600, 222] width 5 height 3
click at [221, 115] on div "[DATE] [DATE] - [DATE] [DATE]" at bounding box center [187, 107] width 108 height 19
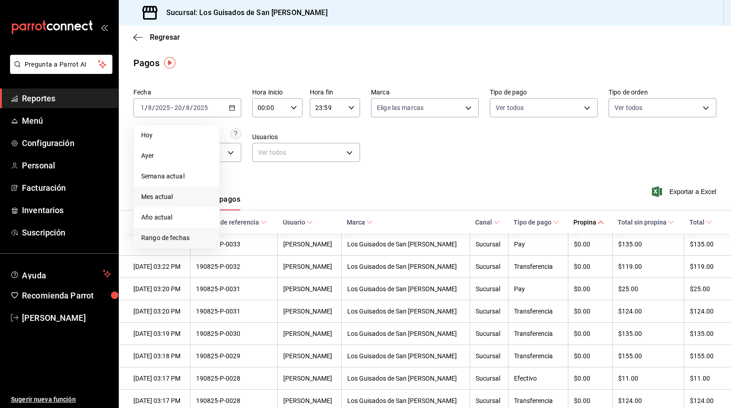
click at [183, 234] on span "Rango de fechas" at bounding box center [176, 238] width 71 height 10
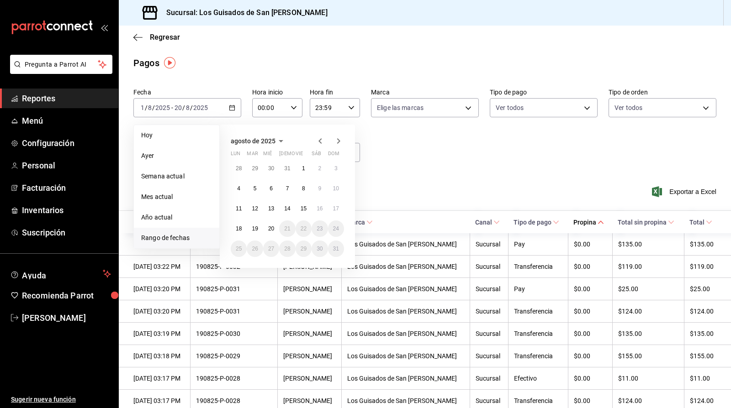
click at [321, 143] on icon "button" at bounding box center [319, 140] width 3 height 5
drag, startPoint x: 255, startPoint y: 170, endPoint x: 296, endPoint y: 245, distance: 85.2
click at [255, 170] on abbr "1" at bounding box center [255, 168] width 3 height 6
drag, startPoint x: 284, startPoint y: 247, endPoint x: 383, endPoint y: 181, distance: 119.1
click at [284, 246] on button "31" at bounding box center [287, 249] width 16 height 16
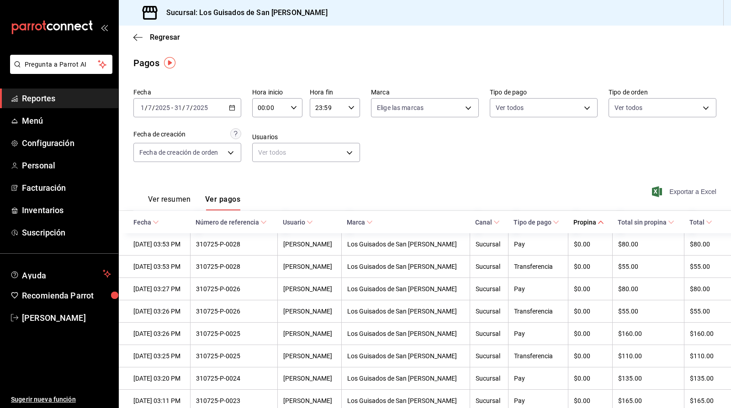
click at [674, 195] on span "Exportar a Excel" at bounding box center [685, 191] width 63 height 11
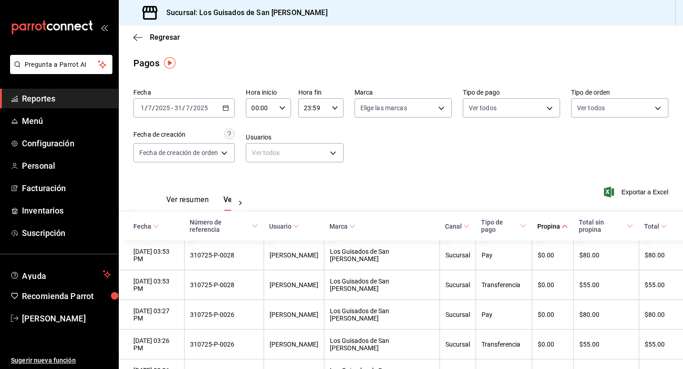
click at [199, 202] on button "Ver resumen" at bounding box center [187, 203] width 42 height 16
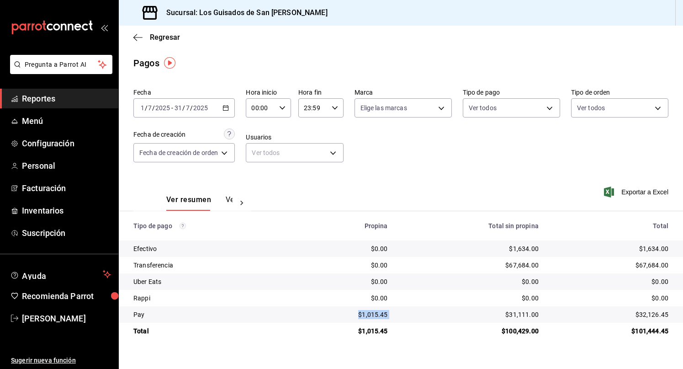
drag, startPoint x: 357, startPoint y: 316, endPoint x: 452, endPoint y: 315, distance: 95.0
click at [451, 315] on tr "Pay $1,015.45 $31,111.00 $32,126.45" at bounding box center [401, 314] width 564 height 16
click at [222, 110] on div "[DATE] [DATE] - [DATE] [DATE]" at bounding box center [183, 107] width 101 height 19
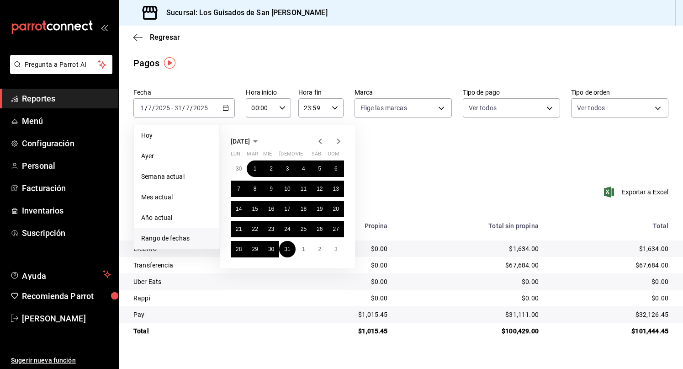
drag, startPoint x: 431, startPoint y: 148, endPoint x: 432, endPoint y: 164, distance: 15.6
click at [432, 148] on div "Fecha [DATE] [DATE] - [DATE] [DATE] [DATE] [DATE] Semana actual Mes actual Año …" at bounding box center [400, 129] width 535 height 89
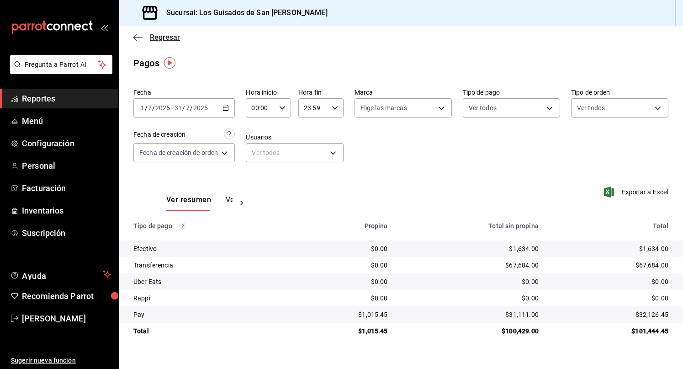
click at [143, 37] on span "Regresar" at bounding box center [156, 37] width 47 height 9
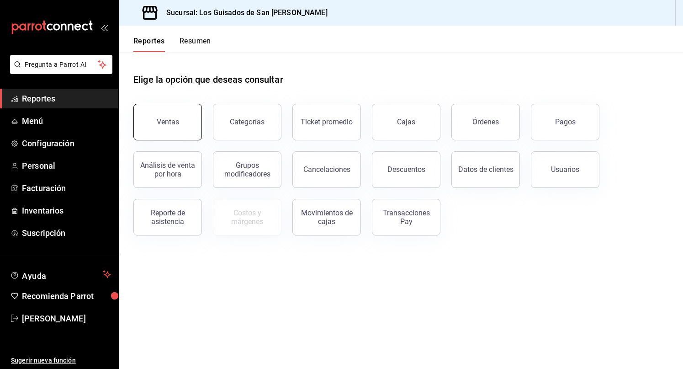
click at [171, 116] on button "Ventas" at bounding box center [167, 122] width 69 height 37
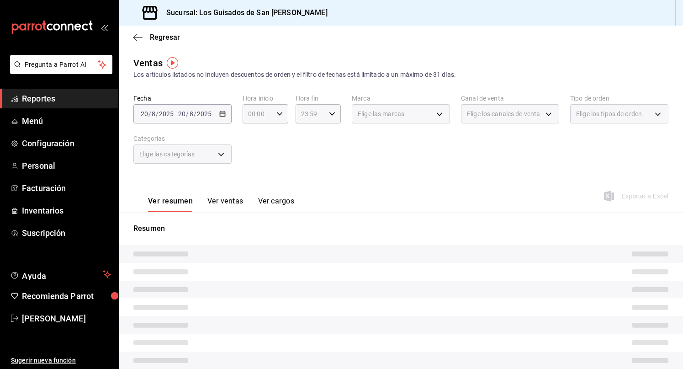
click at [200, 120] on div "[DATE] [DATE] - [DATE] [DATE]" at bounding box center [182, 113] width 98 height 19
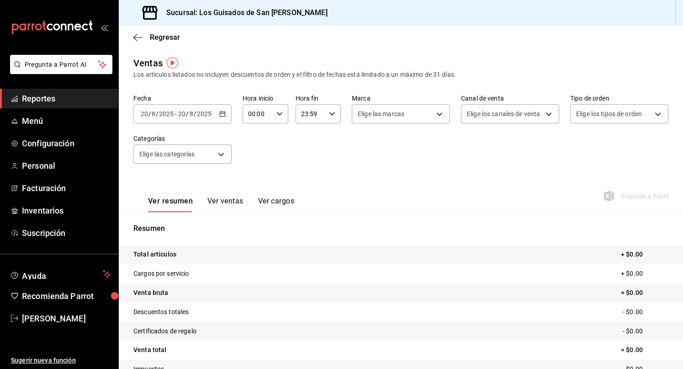
click at [206, 113] on input "2025" at bounding box center [204, 113] width 16 height 7
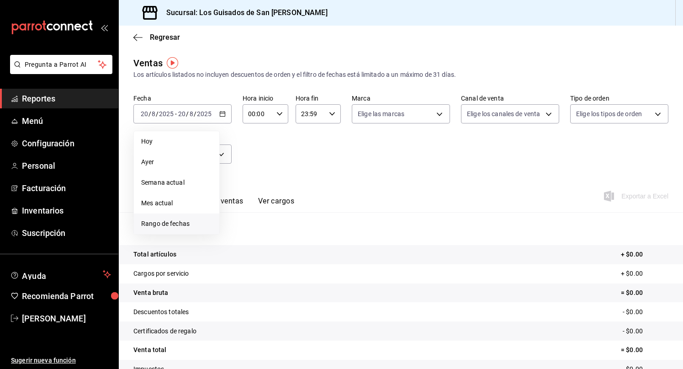
click at [174, 219] on span "Rango de fechas" at bounding box center [176, 224] width 71 height 10
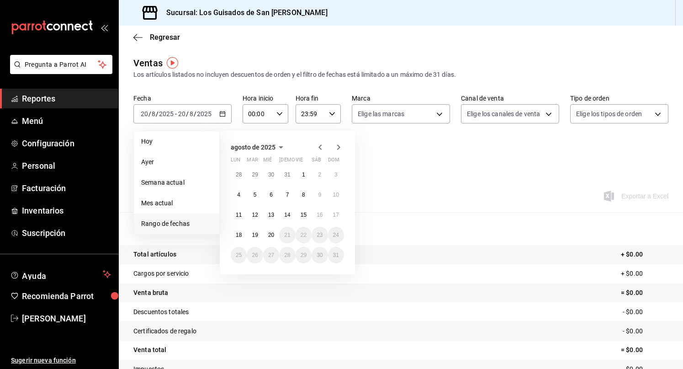
click at [321, 148] on icon "button" at bounding box center [320, 147] width 11 height 11
click at [254, 173] on abbr "1" at bounding box center [255, 174] width 3 height 6
click at [289, 258] on button "31" at bounding box center [287, 255] width 16 height 16
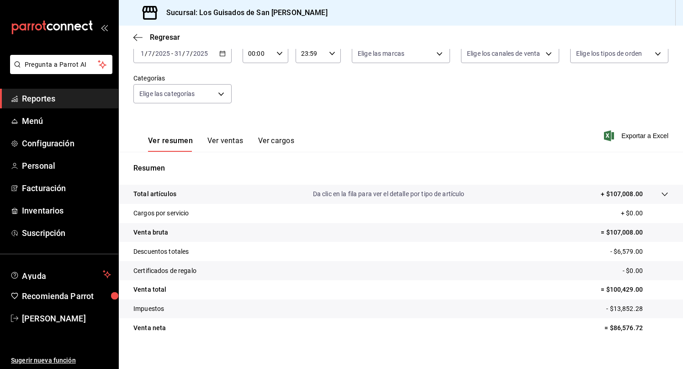
scroll to position [66, 0]
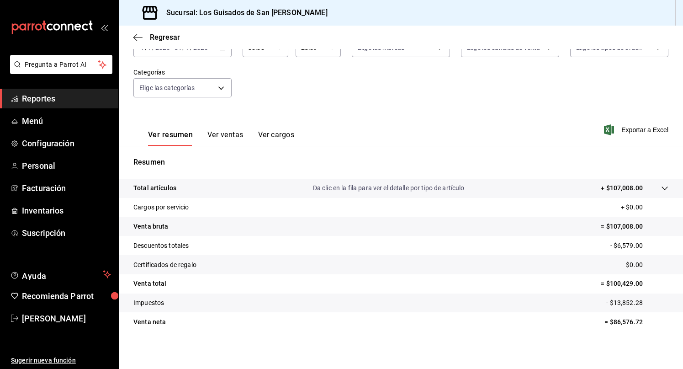
click at [467, 126] on div "Ver resumen Ver ventas Ver cargos Exportar a Excel" at bounding box center [401, 126] width 564 height 37
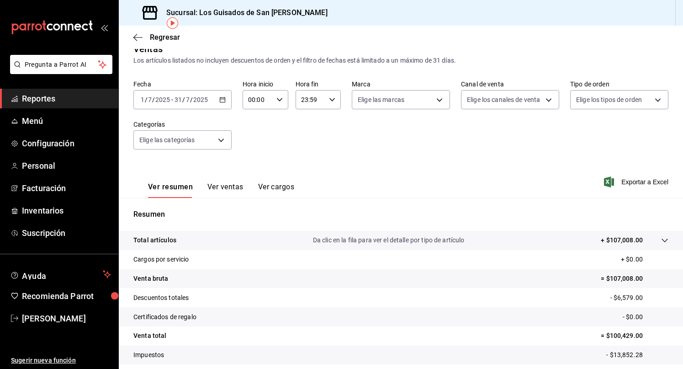
scroll to position [69, 0]
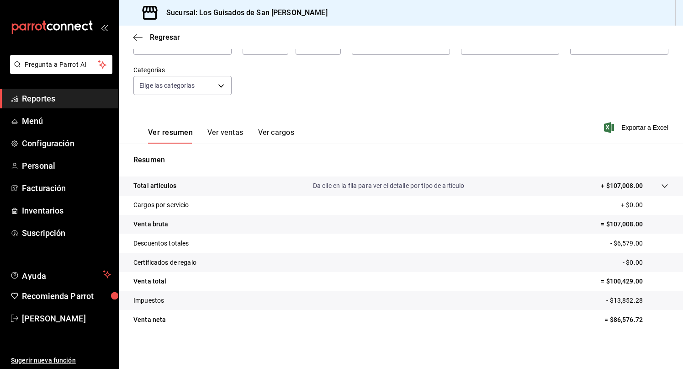
click at [652, 183] on div at bounding box center [656, 186] width 26 height 10
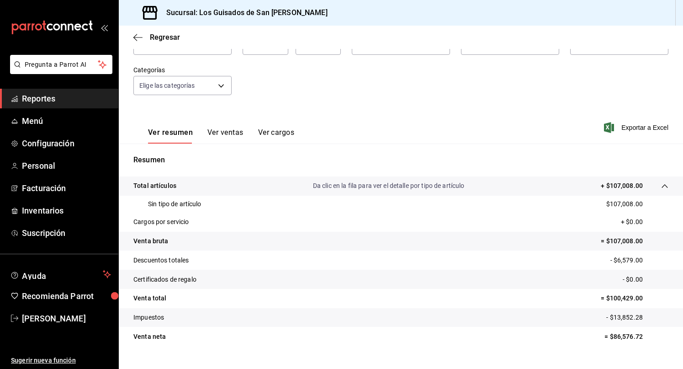
click at [661, 184] on icon at bounding box center [664, 186] width 6 height 4
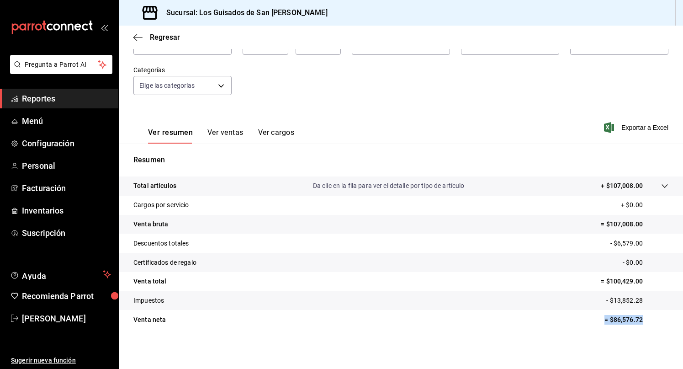
drag, startPoint x: 593, startPoint y: 323, endPoint x: 645, endPoint y: 320, distance: 52.6
click at [645, 320] on tr "Venta neta = $86,576.72" at bounding box center [401, 319] width 564 height 19
click at [650, 323] on p "= $86,576.72" at bounding box center [636, 320] width 64 height 10
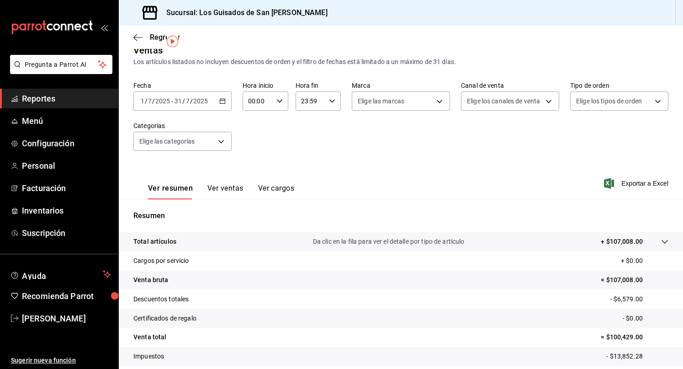
scroll to position [21, 0]
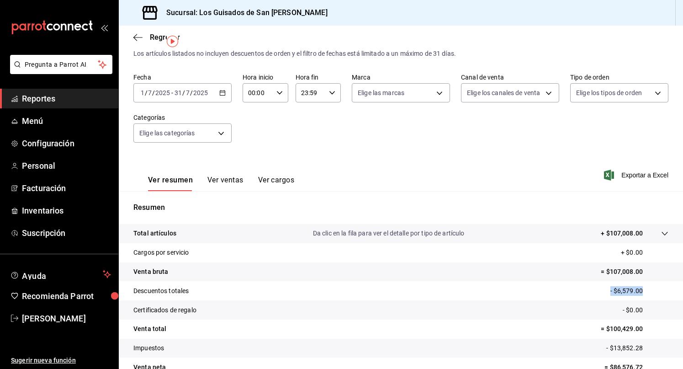
drag, startPoint x: 598, startPoint y: 290, endPoint x: 668, endPoint y: 289, distance: 70.4
click at [668, 289] on tr "Descuentos totales - $6,579.00" at bounding box center [401, 290] width 564 height 19
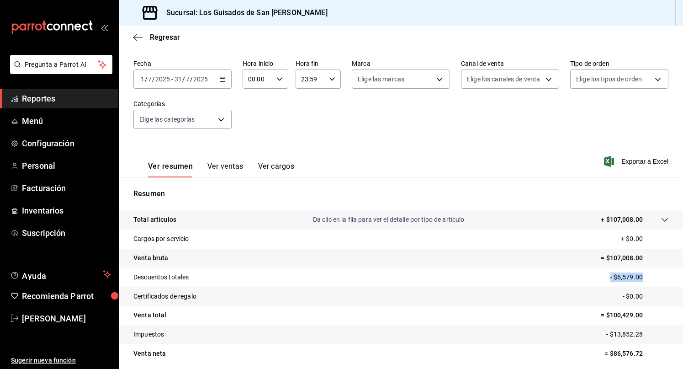
scroll to position [69, 0]
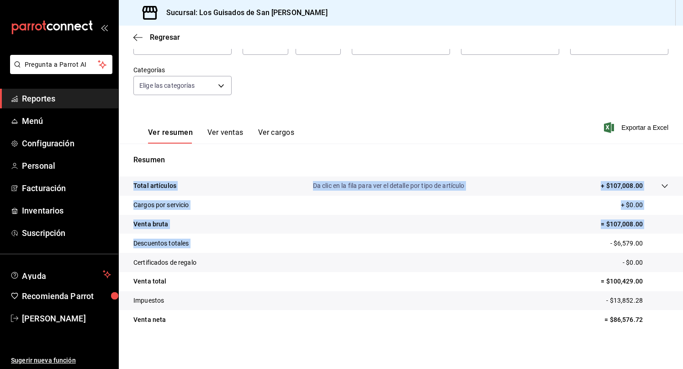
drag, startPoint x: 587, startPoint y: 243, endPoint x: 693, endPoint y: 243, distance: 106.4
click at [683, 243] on html "Pregunta a Parrot AI Reportes Menú Configuración Personal Facturación Inventari…" at bounding box center [341, 184] width 683 height 369
click at [636, 244] on p "- $6,579.00" at bounding box center [639, 243] width 58 height 10
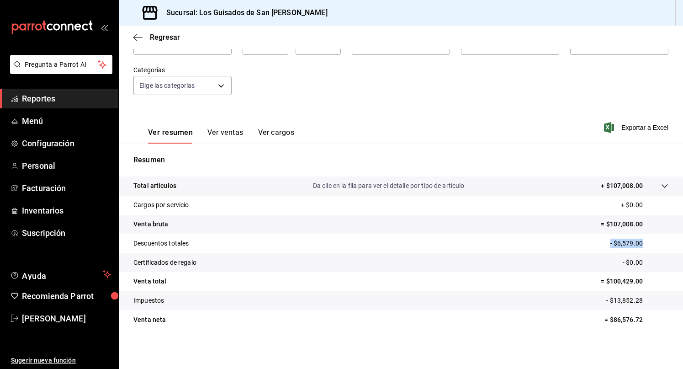
drag, startPoint x: 636, startPoint y: 243, endPoint x: 515, endPoint y: 237, distance: 120.7
click at [515, 237] on tr "Descuentos totales - $6,579.00" at bounding box center [401, 242] width 564 height 19
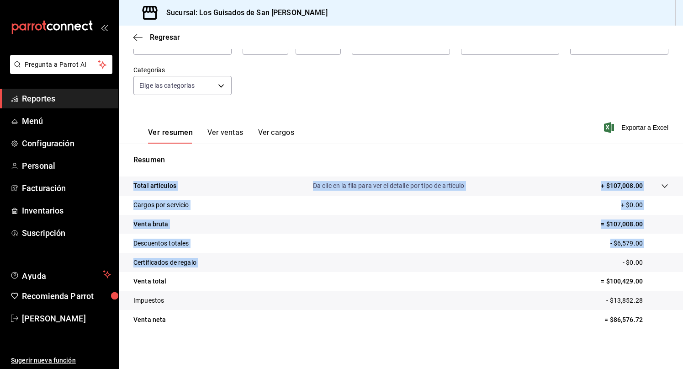
drag, startPoint x: 600, startPoint y: 265, endPoint x: 693, endPoint y: 265, distance: 93.2
click at [683, 265] on html "Pregunta a Parrot AI Reportes Menú Configuración Personal Facturación Inventari…" at bounding box center [341, 184] width 683 height 369
click at [636, 276] on p "= $100,429.00" at bounding box center [635, 281] width 68 height 10
drag, startPoint x: 578, startPoint y: 281, endPoint x: 680, endPoint y: 286, distance: 102.0
click at [680, 286] on div "Regresar Ventas Los artículos listados no incluyen descuentos de orden y el fil…" at bounding box center [401, 197] width 564 height 343
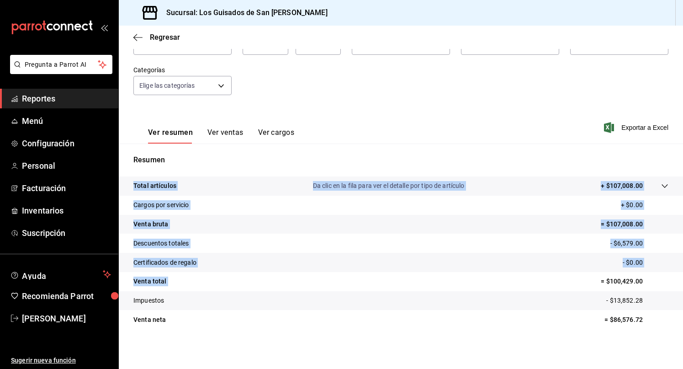
click at [658, 283] on p "= $100,429.00" at bounding box center [635, 281] width 68 height 10
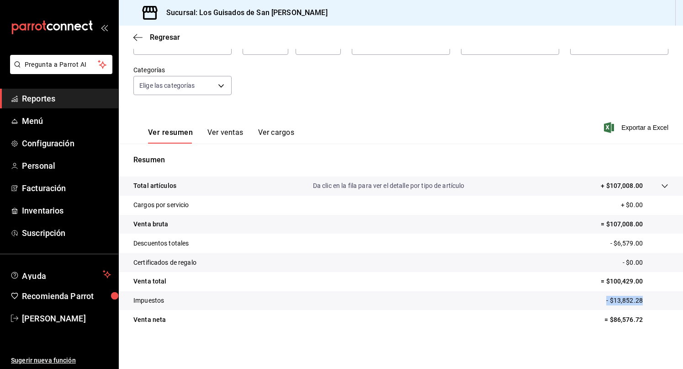
drag, startPoint x: 575, startPoint y: 299, endPoint x: 661, endPoint y: 306, distance: 86.6
click at [661, 306] on tr "Impuestos - $13,852.28" at bounding box center [401, 300] width 564 height 19
drag, startPoint x: 644, startPoint y: 320, endPoint x: 546, endPoint y: 311, distance: 98.6
click at [546, 312] on tr "Venta neta = $86,576.72" at bounding box center [401, 319] width 564 height 19
click at [275, 132] on button "Ver cargos" at bounding box center [276, 136] width 37 height 16
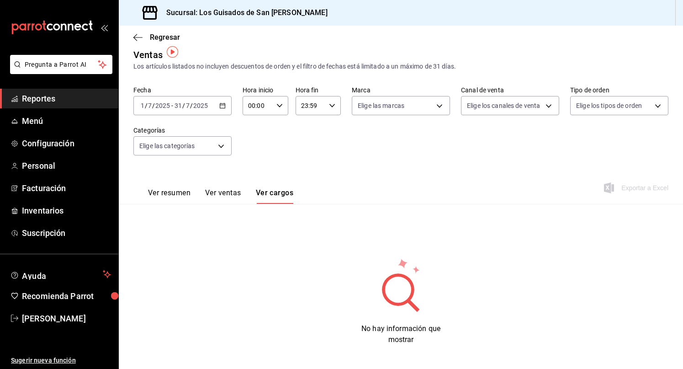
scroll to position [12, 0]
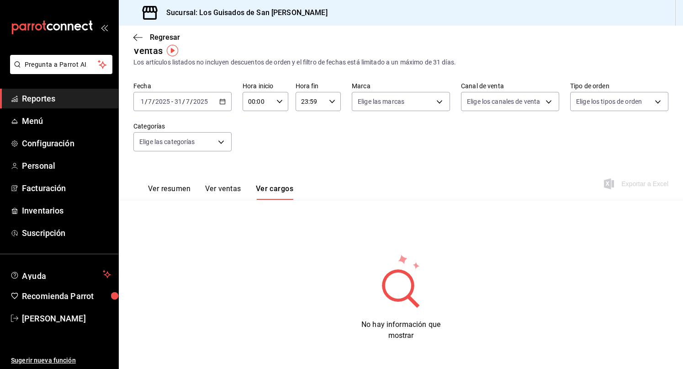
click at [226, 189] on button "Ver ventas" at bounding box center [223, 192] width 36 height 16
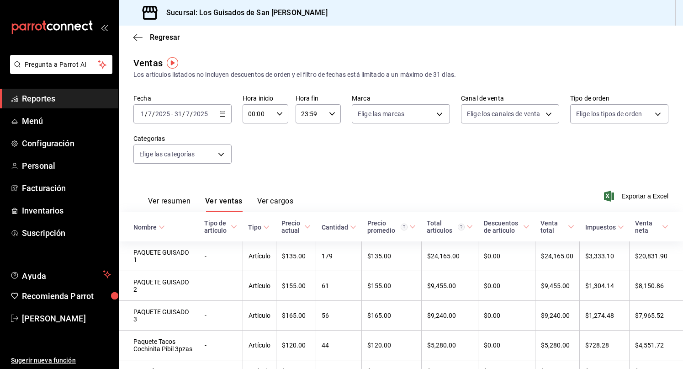
click at [156, 201] on button "Ver resumen" at bounding box center [169, 204] width 42 height 16
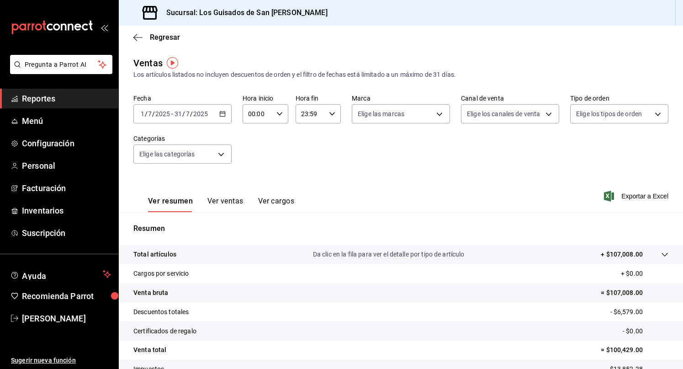
click at [222, 202] on button "Ver ventas" at bounding box center [225, 204] width 36 height 16
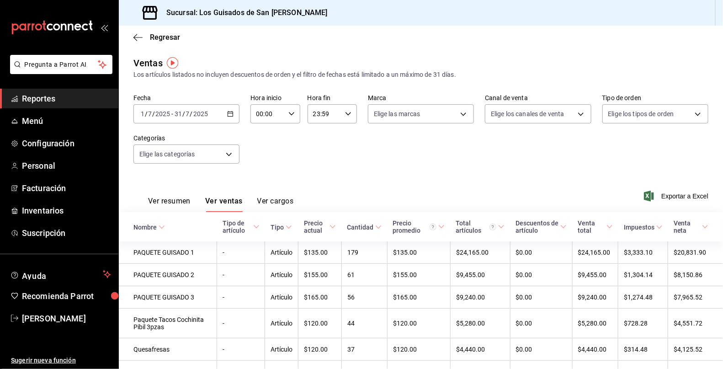
drag, startPoint x: 181, startPoint y: 198, endPoint x: 295, endPoint y: 206, distance: 114.0
click at [181, 198] on button "Ver resumen" at bounding box center [169, 204] width 42 height 16
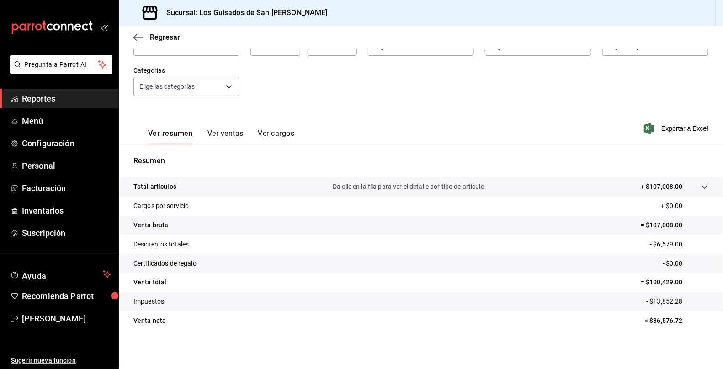
scroll to position [69, 0]
drag, startPoint x: 213, startPoint y: 132, endPoint x: 274, endPoint y: 153, distance: 64.2
click at [213, 132] on button "Ver ventas" at bounding box center [225, 136] width 36 height 16
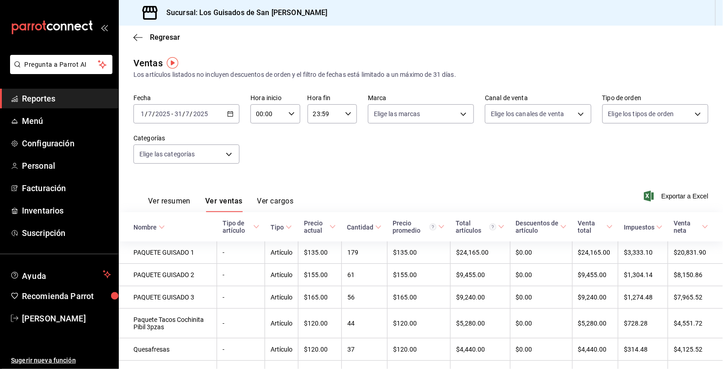
drag, startPoint x: 135, startPoint y: 38, endPoint x: 174, endPoint y: 71, distance: 50.9
click at [168, 67] on body "Pregunta a Parrot AI Reportes Menú Configuración Personal Facturación Inventari…" at bounding box center [361, 184] width 723 height 369
click at [169, 45] on div "Regresar" at bounding box center [421, 37] width 604 height 23
click at [160, 32] on div "Regresar" at bounding box center [421, 37] width 604 height 23
click at [162, 33] on span "Regresar" at bounding box center [165, 37] width 30 height 9
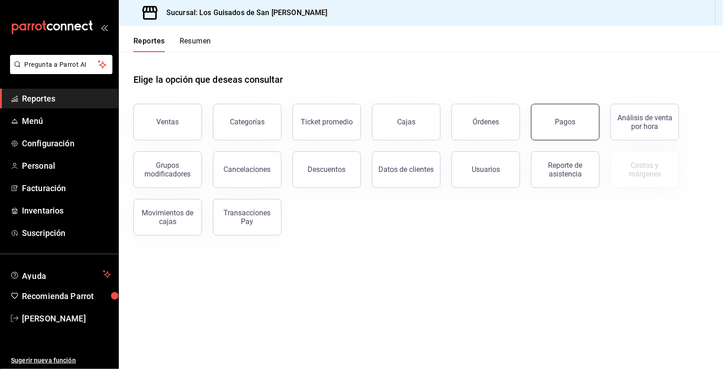
click at [568, 127] on button "Pagos" at bounding box center [565, 122] width 69 height 37
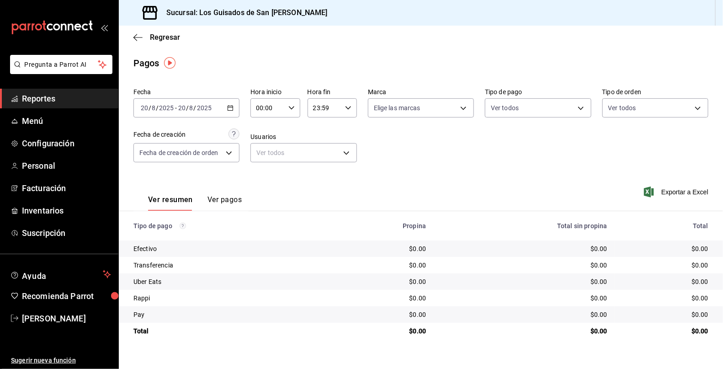
click at [223, 204] on button "Ver pagos" at bounding box center [224, 203] width 34 height 16
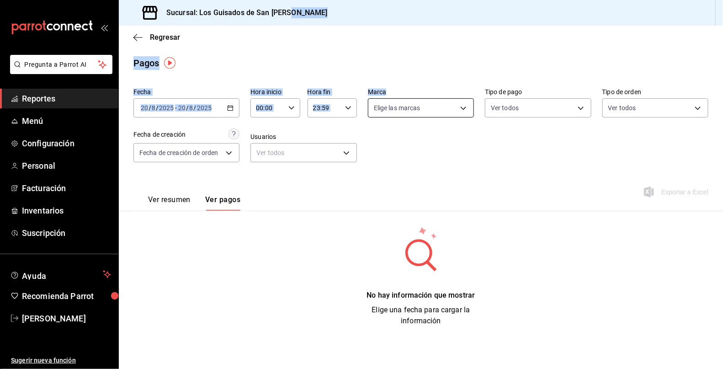
drag, startPoint x: 292, startPoint y: 21, endPoint x: 416, endPoint y: 111, distance: 152.5
click at [416, 111] on div "Sucursal: Los Guisados de San [PERSON_NAME] Regresar Pagos Fecha [DATE] [DATE] …" at bounding box center [421, 184] width 604 height 369
click at [406, 63] on div "Pagos" at bounding box center [421, 63] width 604 height 14
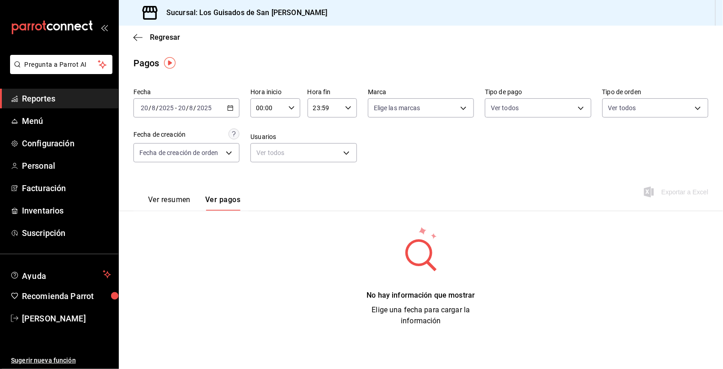
drag, startPoint x: 166, startPoint y: 196, endPoint x: 249, endPoint y: 185, distance: 83.0
click at [166, 196] on button "Ver resumen" at bounding box center [169, 203] width 42 height 16
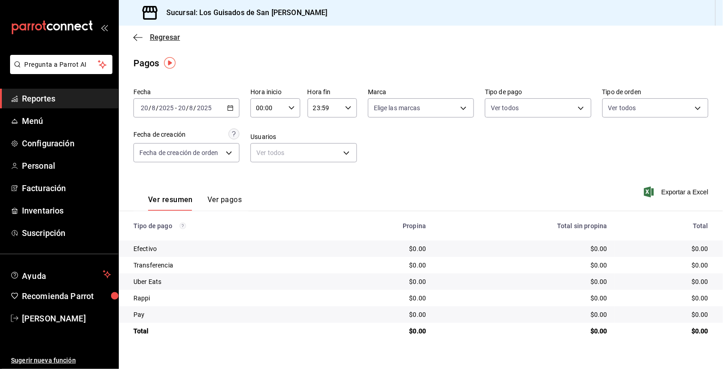
click at [136, 36] on icon "button" at bounding box center [137, 37] width 9 height 8
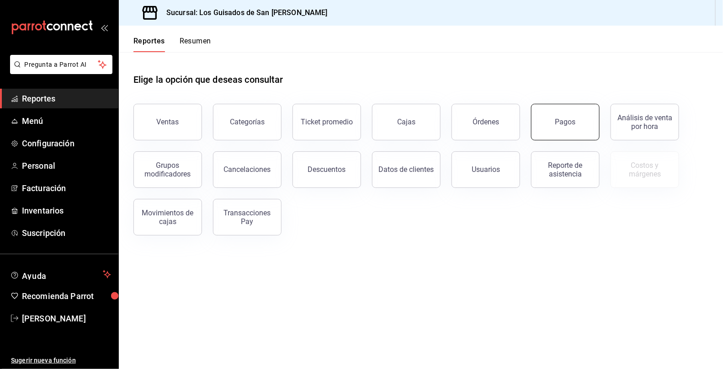
click at [572, 123] on div "Pagos" at bounding box center [565, 121] width 21 height 9
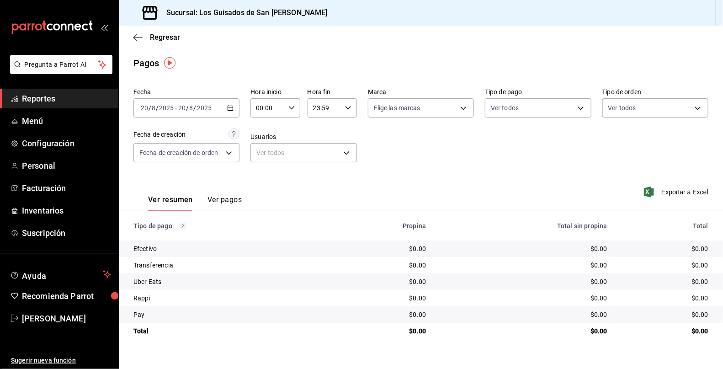
click at [231, 202] on button "Ver pagos" at bounding box center [224, 203] width 34 height 16
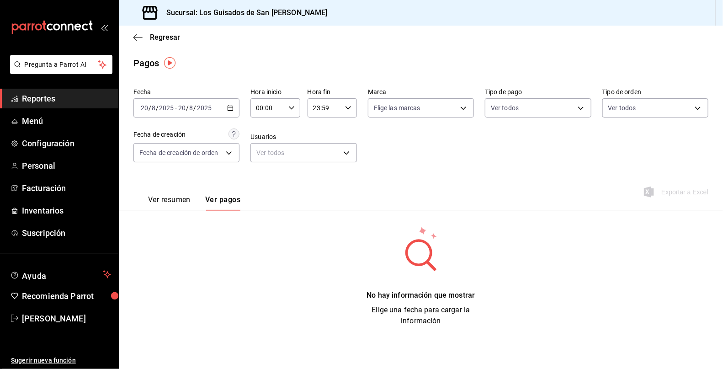
click at [215, 103] on div "[DATE] [DATE] - [DATE] [DATE]" at bounding box center [186, 107] width 106 height 19
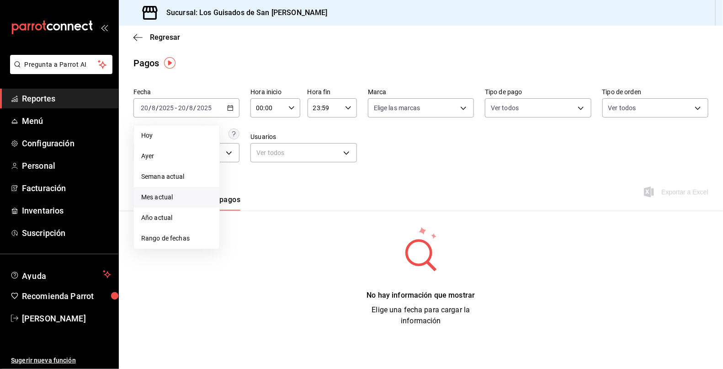
click at [186, 195] on span "Mes actual" at bounding box center [176, 197] width 71 height 10
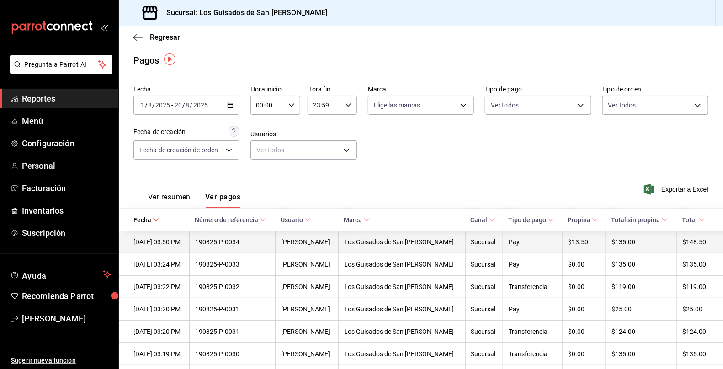
scroll to position [89, 0]
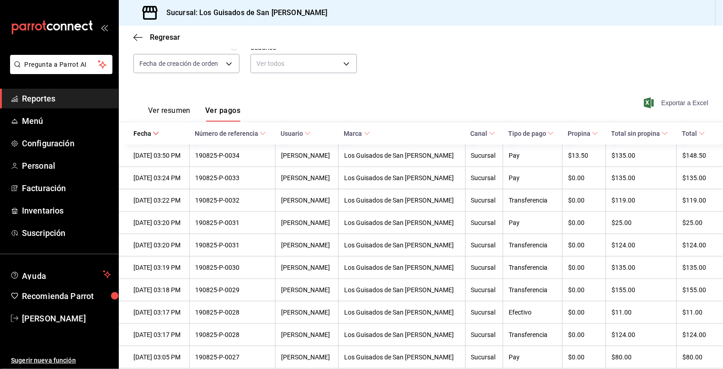
click at [667, 101] on span "Exportar a Excel" at bounding box center [676, 102] width 63 height 11
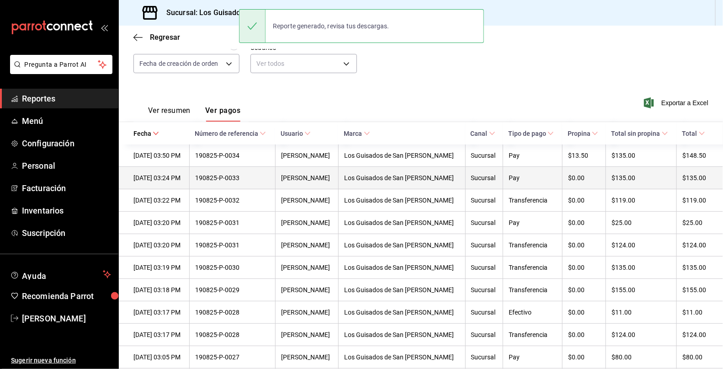
scroll to position [0, 0]
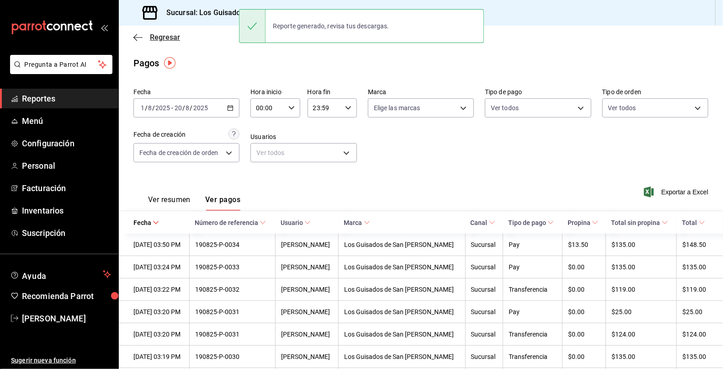
click at [133, 37] on icon "button" at bounding box center [135, 37] width 4 height 7
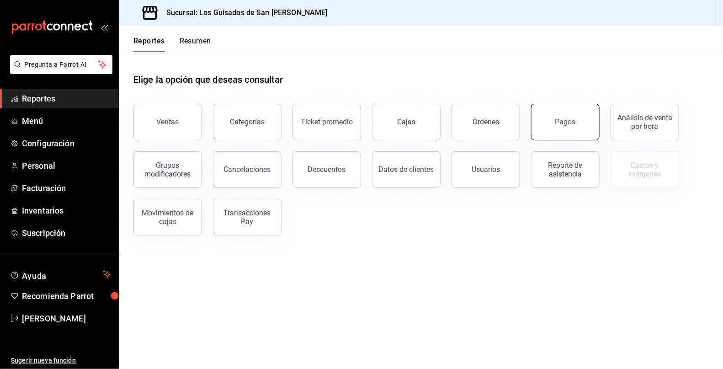
click at [567, 122] on div "Pagos" at bounding box center [565, 121] width 21 height 9
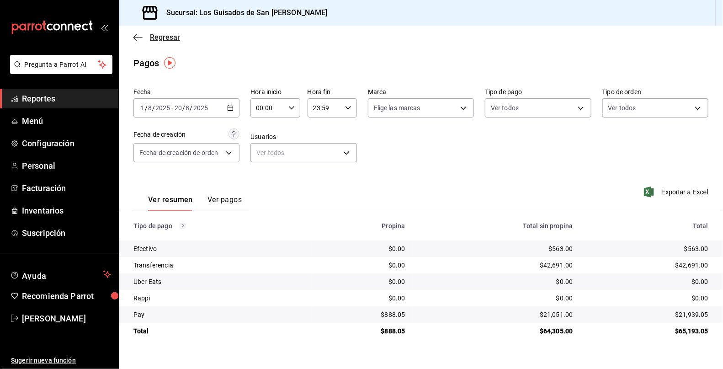
click at [143, 39] on span "Regresar" at bounding box center [156, 37] width 47 height 9
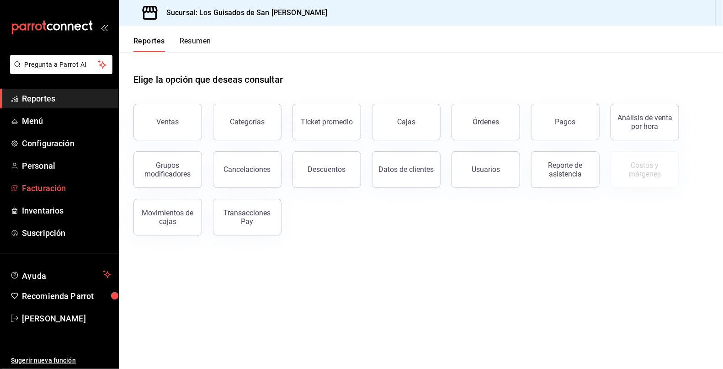
click at [51, 190] on span "Facturación" at bounding box center [66, 188] width 89 height 12
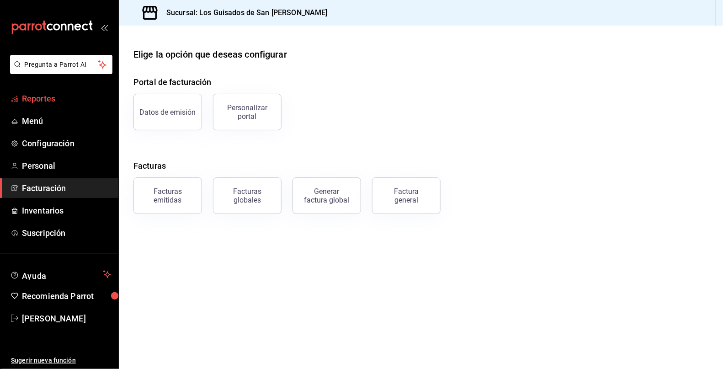
click at [73, 106] on link "Reportes" at bounding box center [59, 99] width 118 height 20
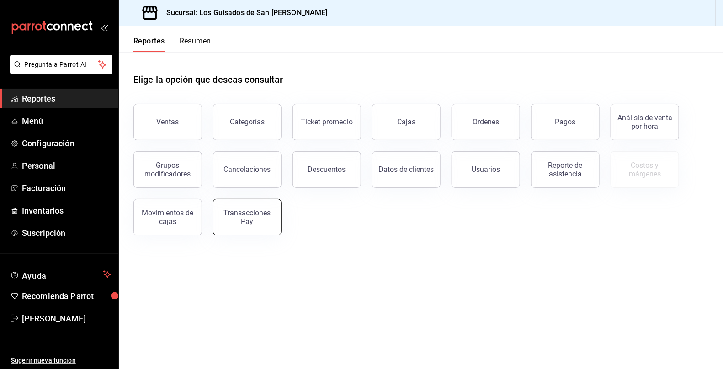
click at [217, 211] on button "Transacciones Pay" at bounding box center [247, 217] width 69 height 37
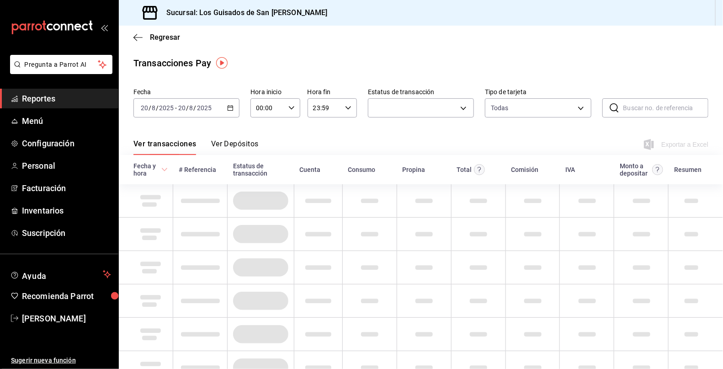
click at [217, 111] on div "[DATE] [DATE] - [DATE] [DATE]" at bounding box center [186, 107] width 106 height 19
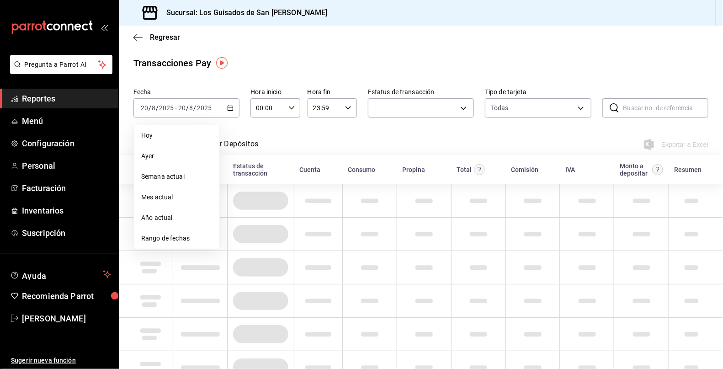
click at [329, 136] on div "Ver transacciones Ver Depósitos Exportar a Excel" at bounding box center [420, 141] width 575 height 26
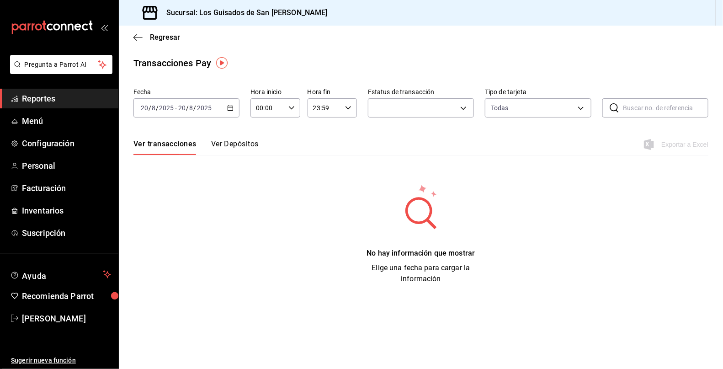
click at [257, 150] on button "Ver Depósitos" at bounding box center [235, 147] width 48 height 16
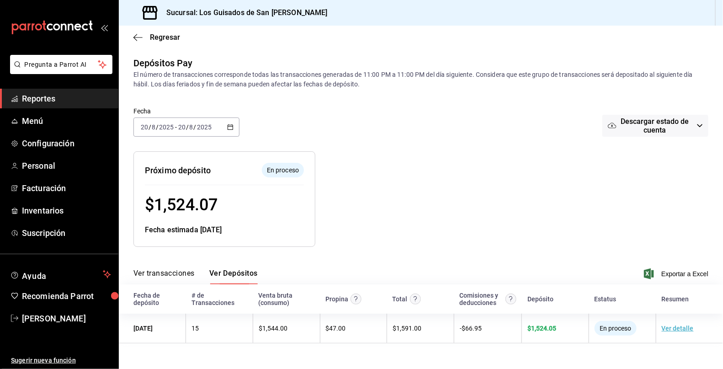
click at [229, 128] on icon "button" at bounding box center [230, 127] width 6 height 6
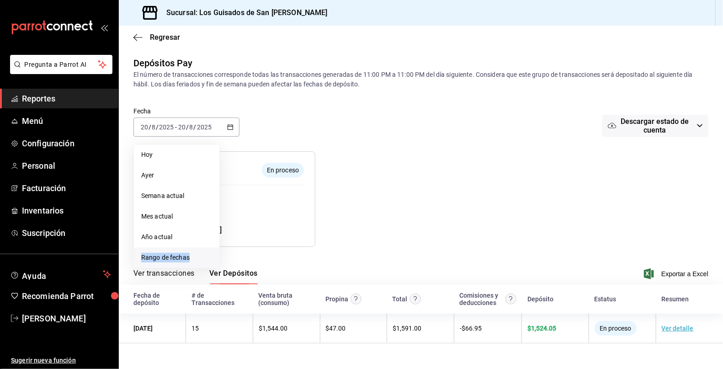
click at [189, 252] on li "Rango de fechas" at bounding box center [176, 257] width 85 height 21
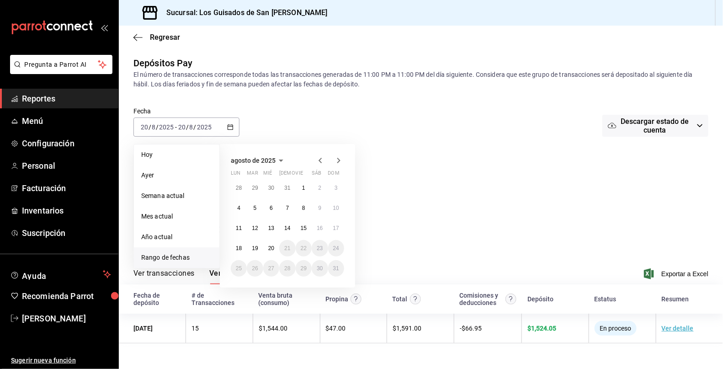
click at [324, 162] on icon "button" at bounding box center [320, 160] width 11 height 11
click at [257, 188] on button "1" at bounding box center [255, 188] width 16 height 16
drag, startPoint x: 291, startPoint y: 271, endPoint x: 423, endPoint y: 182, distance: 158.9
click at [291, 271] on button "31" at bounding box center [287, 268] width 16 height 16
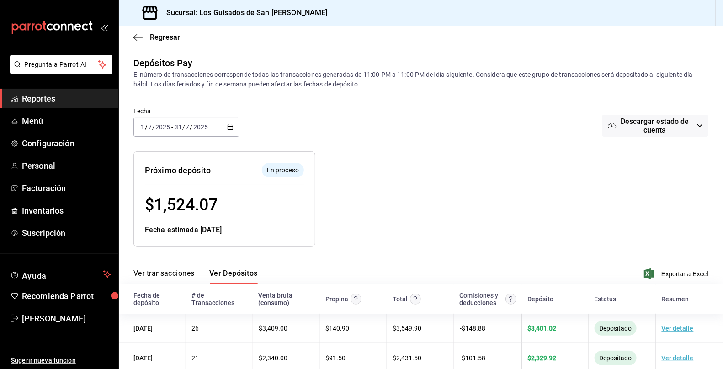
scroll to position [111, 0]
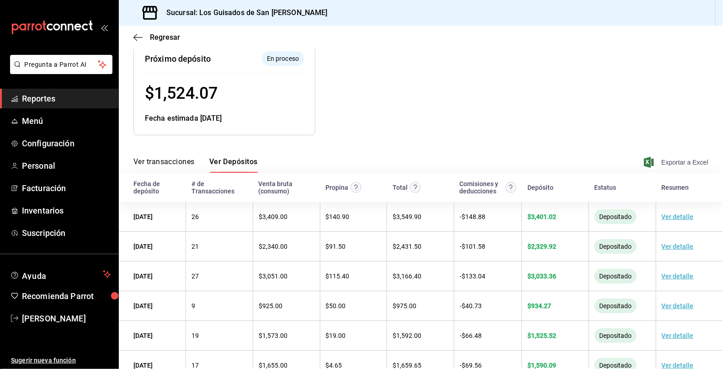
click at [660, 160] on span "Exportar a Excel" at bounding box center [676, 162] width 63 height 11
